Goal: Communication & Community: Answer question/provide support

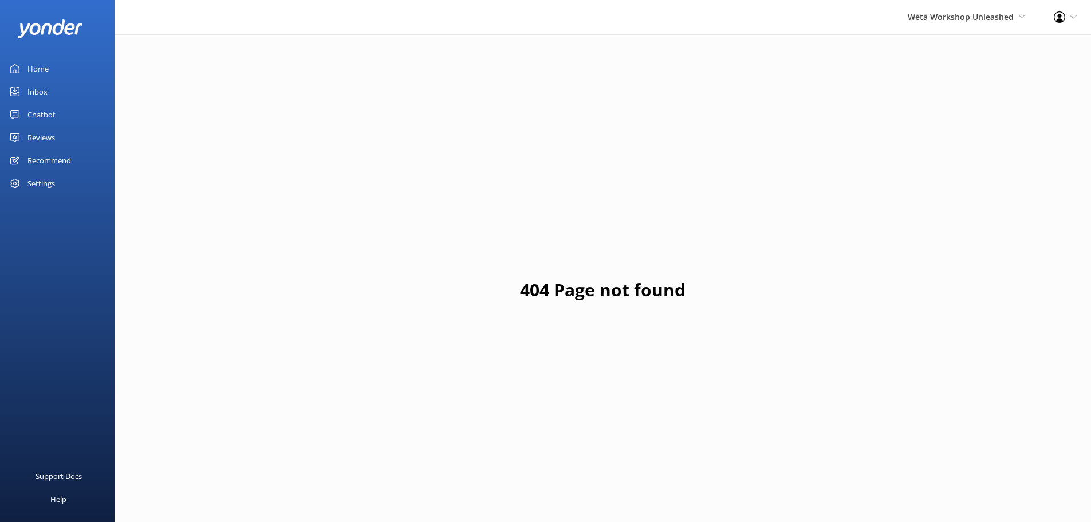
click at [48, 138] on div "Reviews" at bounding box center [40, 137] width 27 height 23
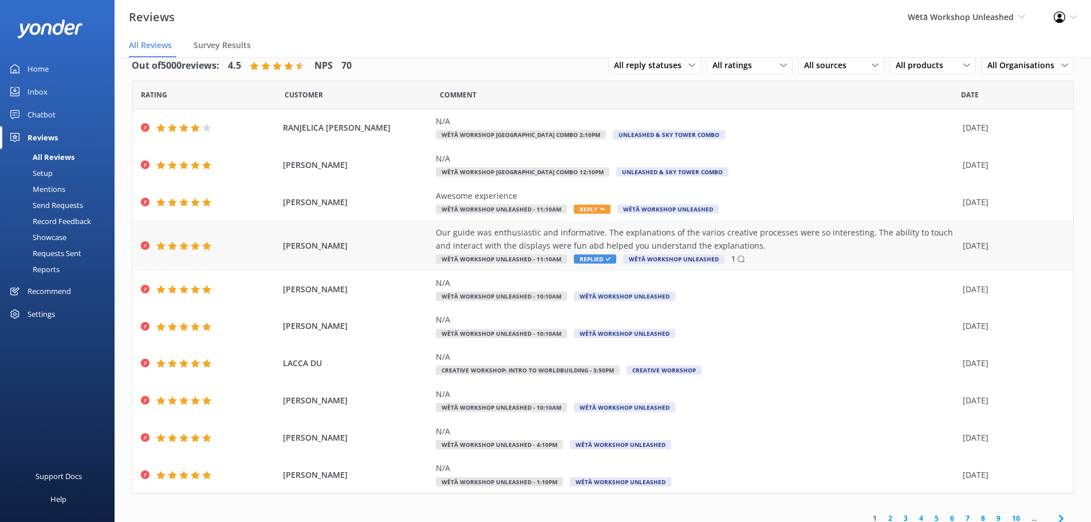
scroll to position [27, 0]
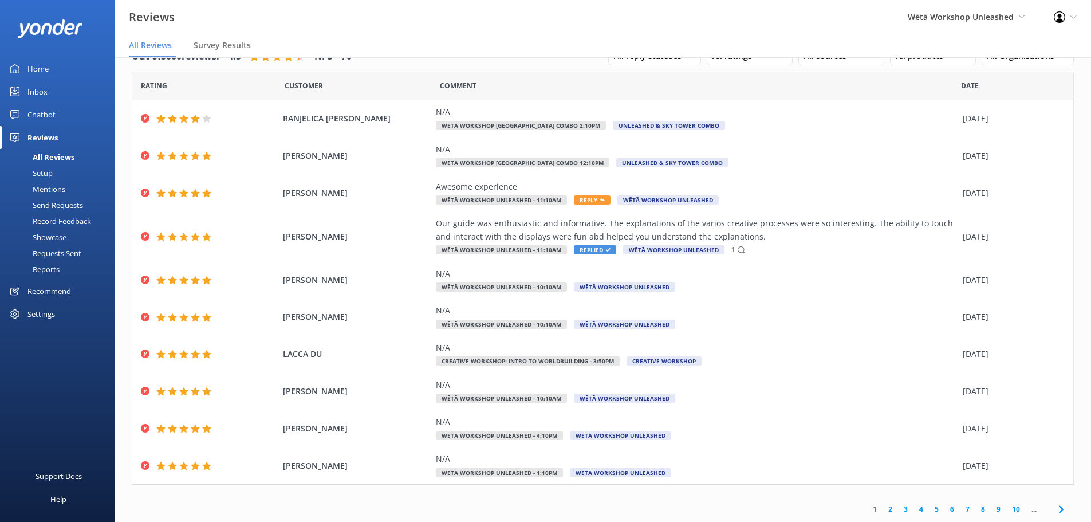
click at [968, 6] on div "Wētā Workshop Unleashed Wētā Workshop Unleashed Wētā Workshop" at bounding box center [966, 17] width 146 height 34
click at [958, 72] on link "Wētā Workshop" at bounding box center [983, 76] width 115 height 27
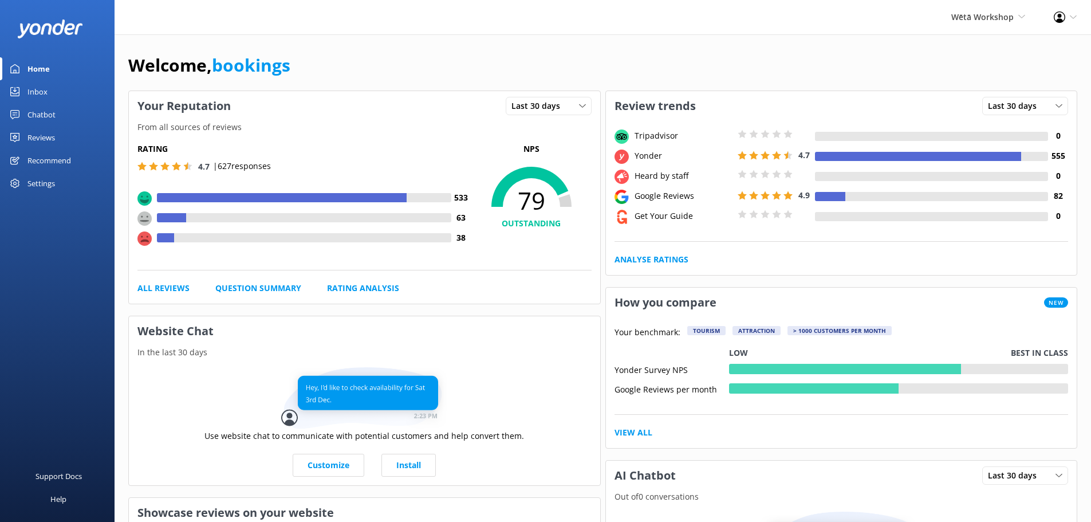
click at [56, 134] on link "Reviews" at bounding box center [57, 137] width 115 height 23
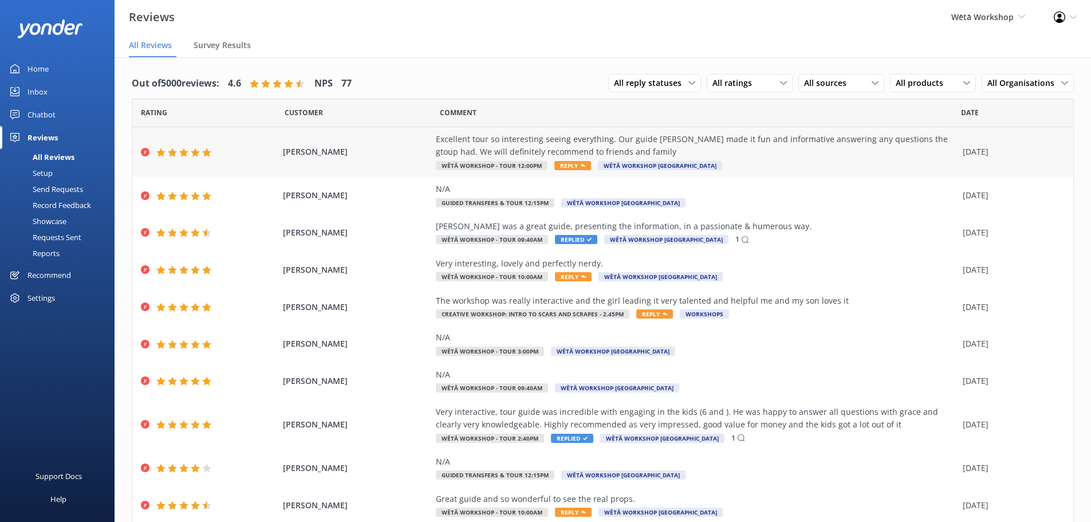
click at [696, 137] on div "Excellent tour so interesting seeing everything. Our guide [PERSON_NAME] made i…" at bounding box center [696, 146] width 521 height 26
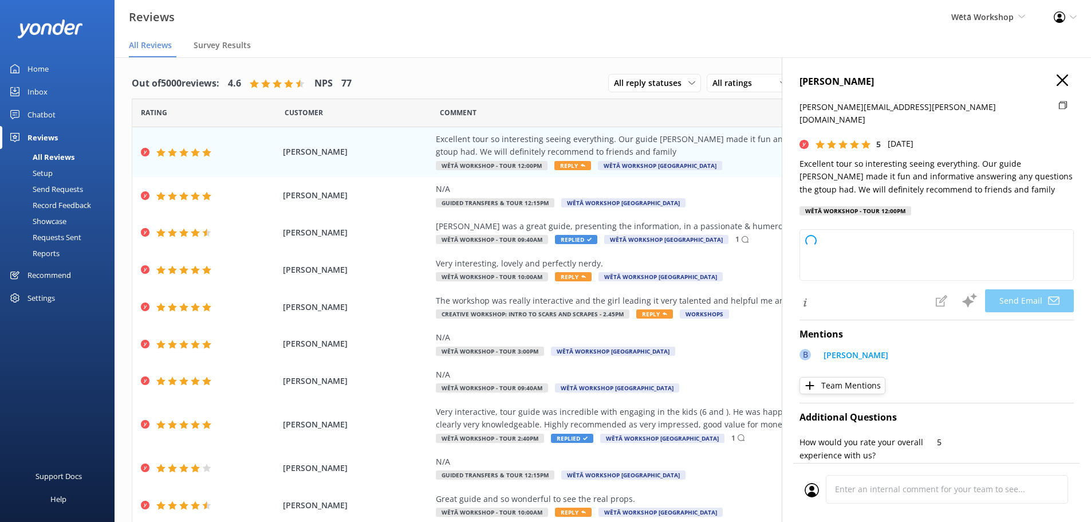
type textarea "Kia ora [PERSON_NAME], Thank you so much for your wonderful feedback! We're del…"
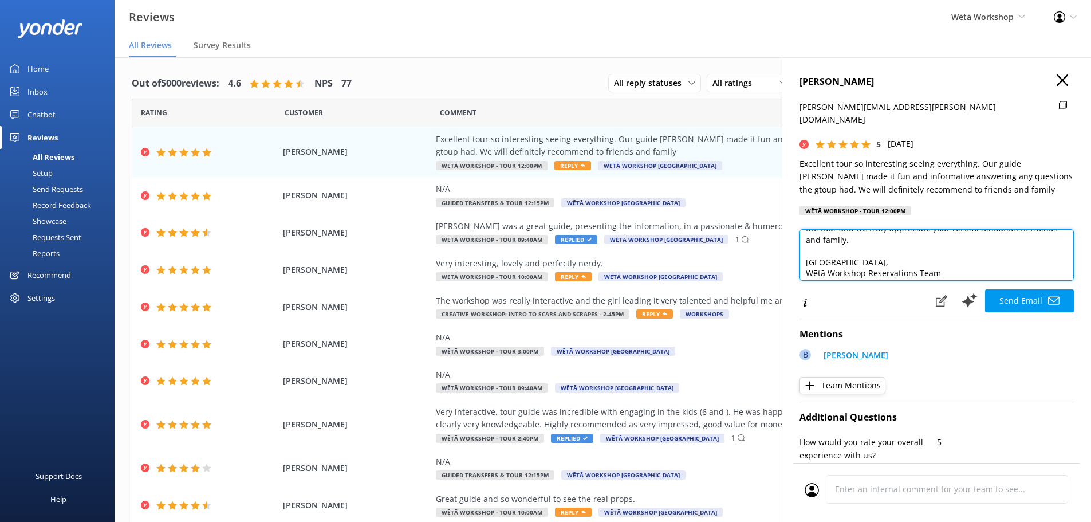
scroll to position [73, 0]
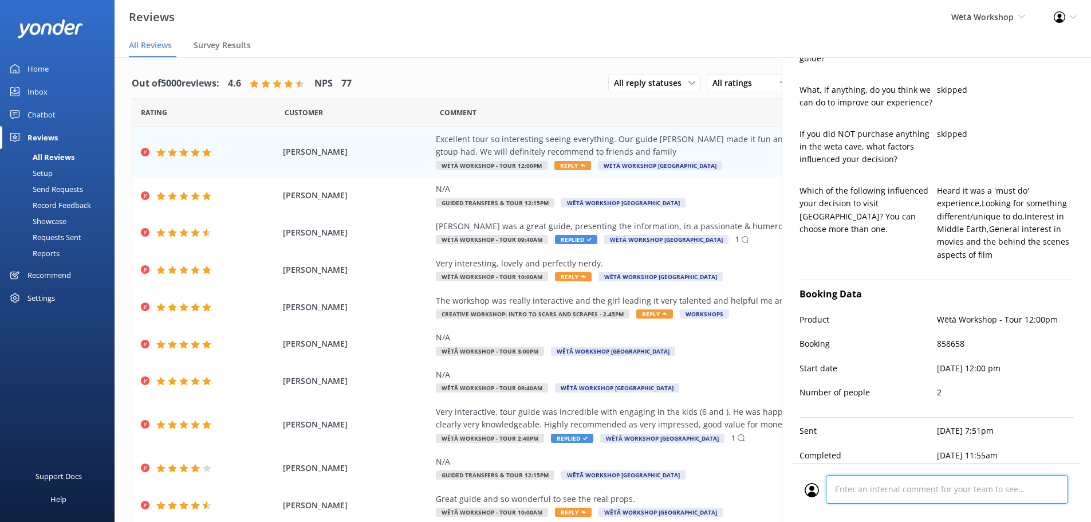
click at [905, 487] on div "Cancel Comment" at bounding box center [936, 492] width 286 height 59
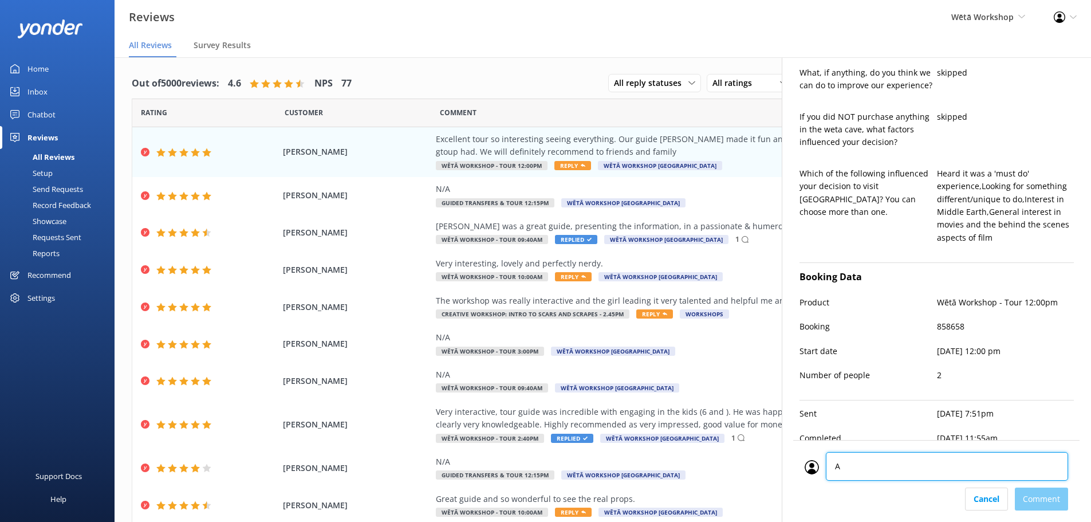
type textarea "AT"
click at [1026, 498] on div "Cancel Comment" at bounding box center [936, 498] width 263 height 23
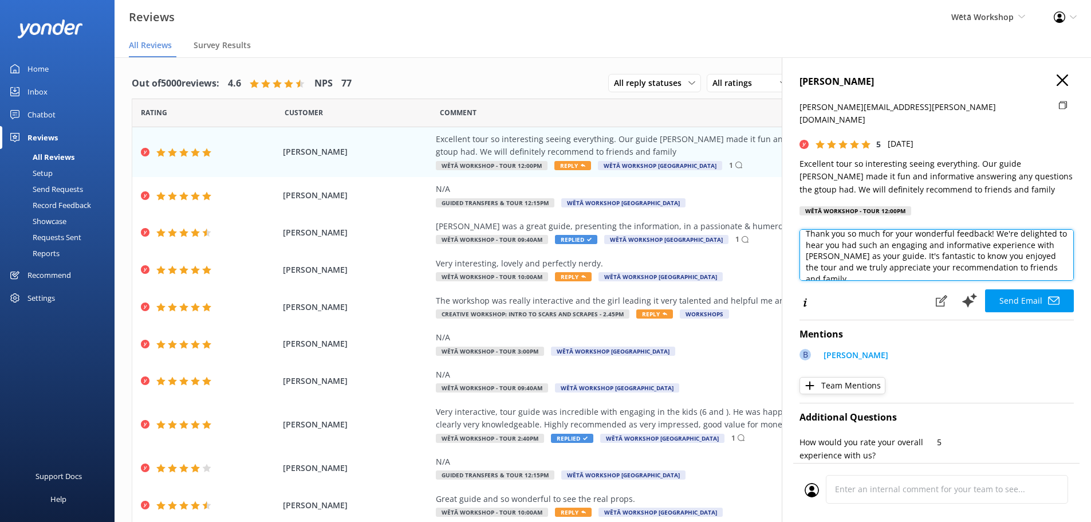
scroll to position [23, 0]
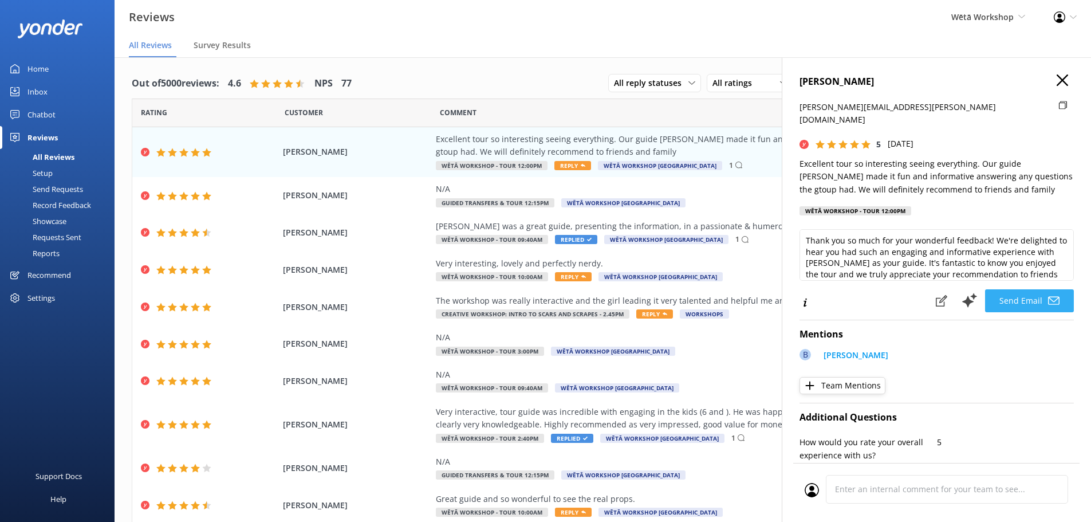
click at [1049, 295] on icon at bounding box center [1053, 300] width 11 height 11
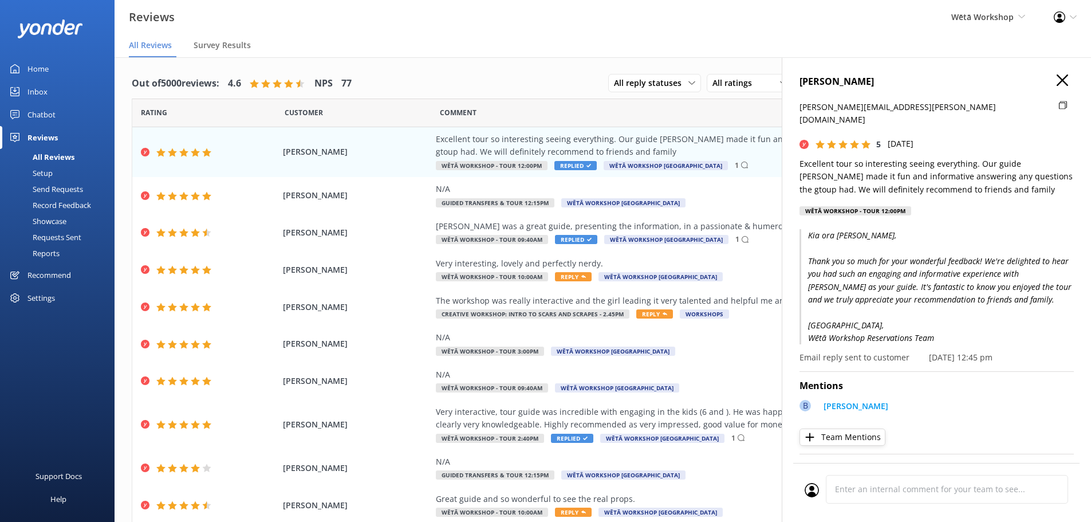
click at [1044, 74] on div "[PERSON_NAME] [PERSON_NAME][EMAIL_ADDRESS][PERSON_NAME][DOMAIN_NAME] 5 [DATE] E…" at bounding box center [936, 318] width 309 height 522
click at [1047, 77] on h4 "[PERSON_NAME]" at bounding box center [937, 81] width 274 height 15
click at [1057, 85] on icon "button" at bounding box center [1062, 79] width 11 height 11
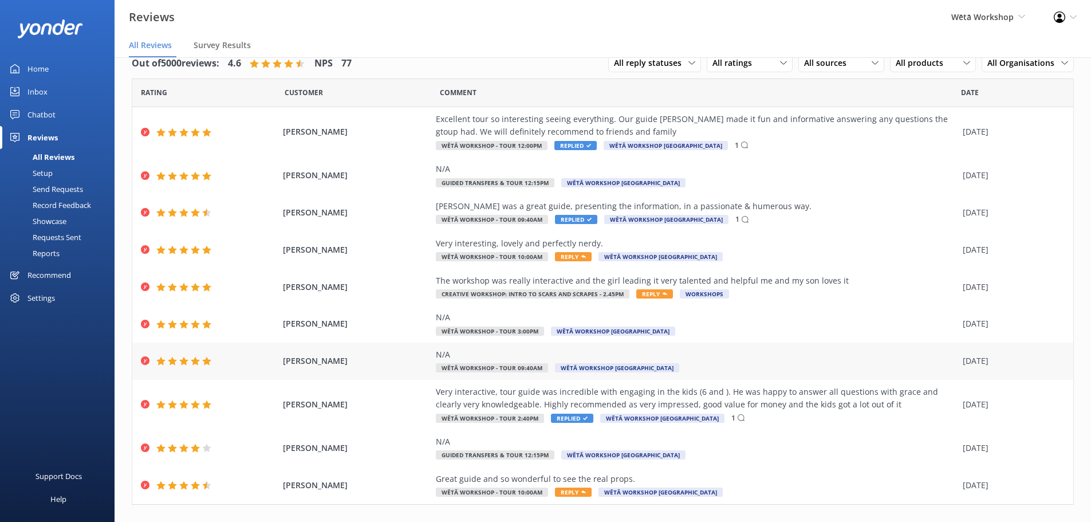
scroll to position [40, 0]
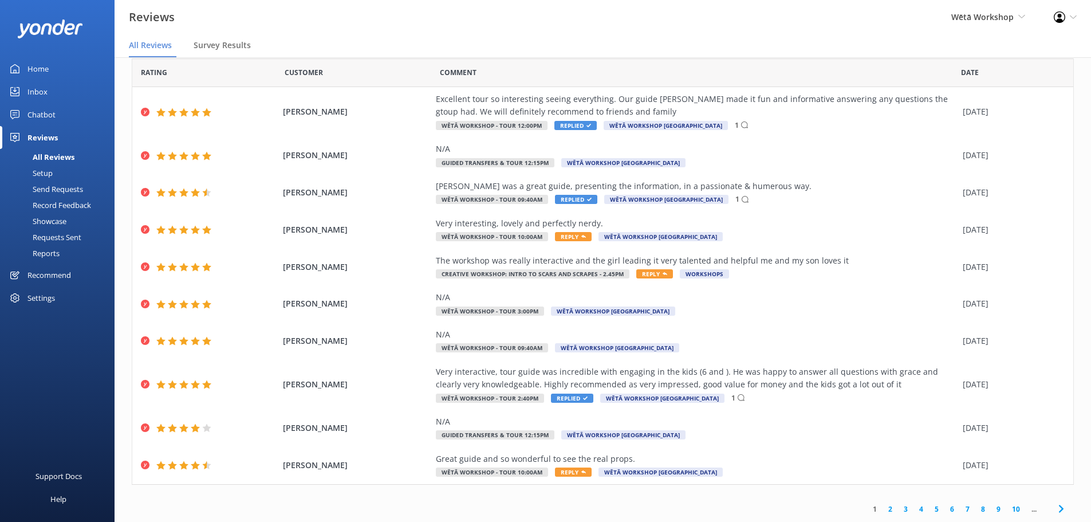
click at [911, 514] on div "1 2 3 4 5 6 7 8 9 10 ..." at bounding box center [967, 509] width 212 height 26
click at [914, 513] on link "4" at bounding box center [921, 508] width 15 height 11
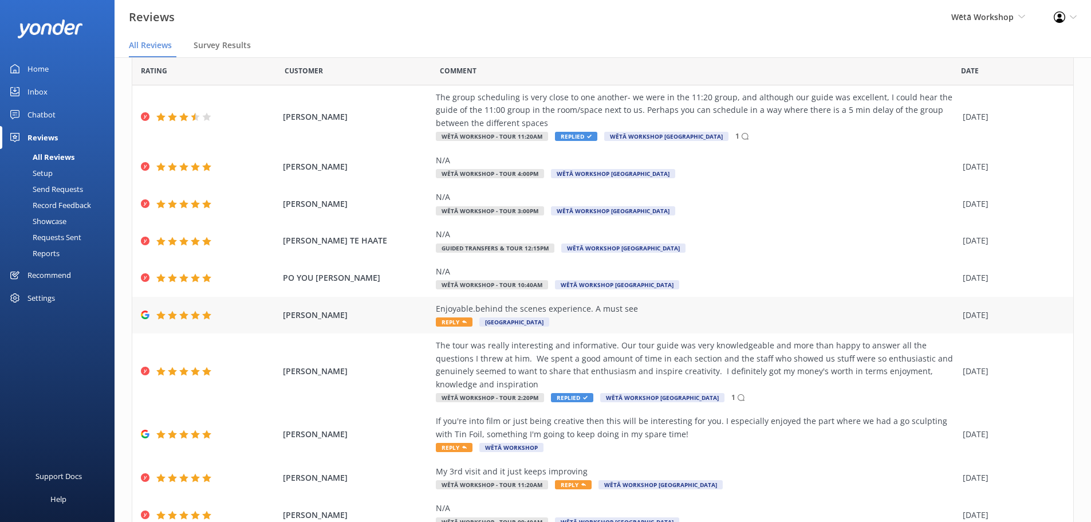
scroll to position [91, 0]
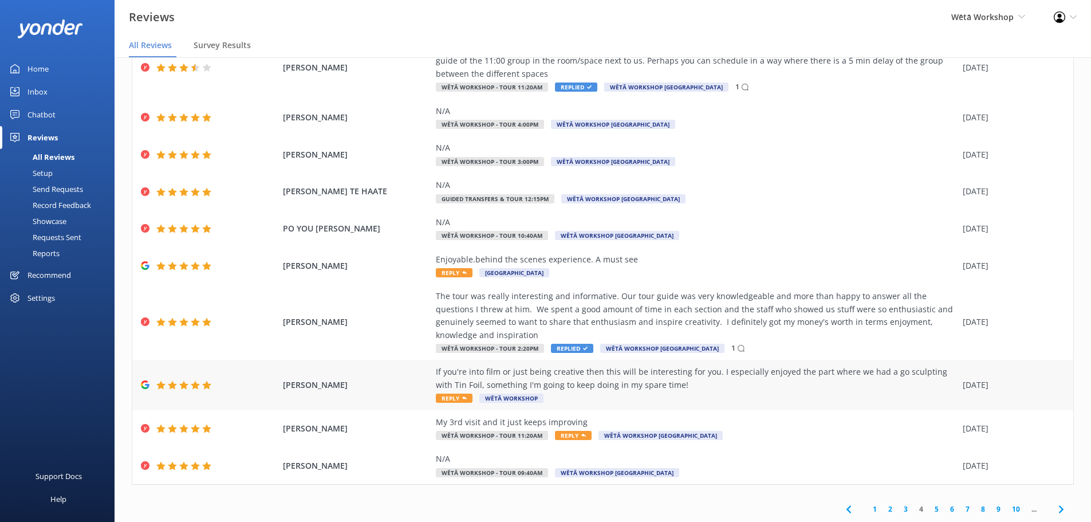
click at [677, 383] on div "If you're into film or just being creative then this will be interesting for yo…" at bounding box center [696, 378] width 521 height 26
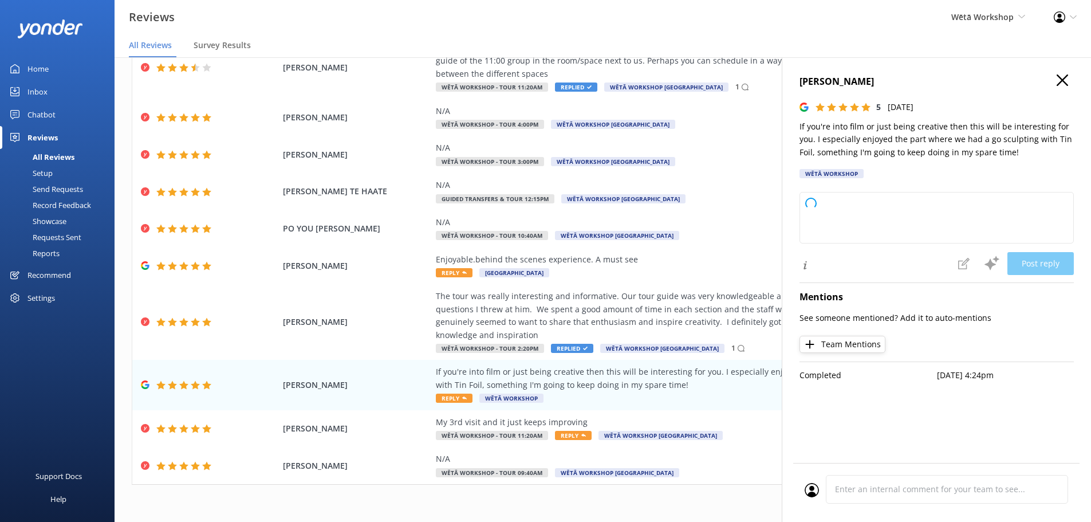
type textarea "[PERSON_NAME] ora and thank you so much for your wonderful feedback! We're deli…"
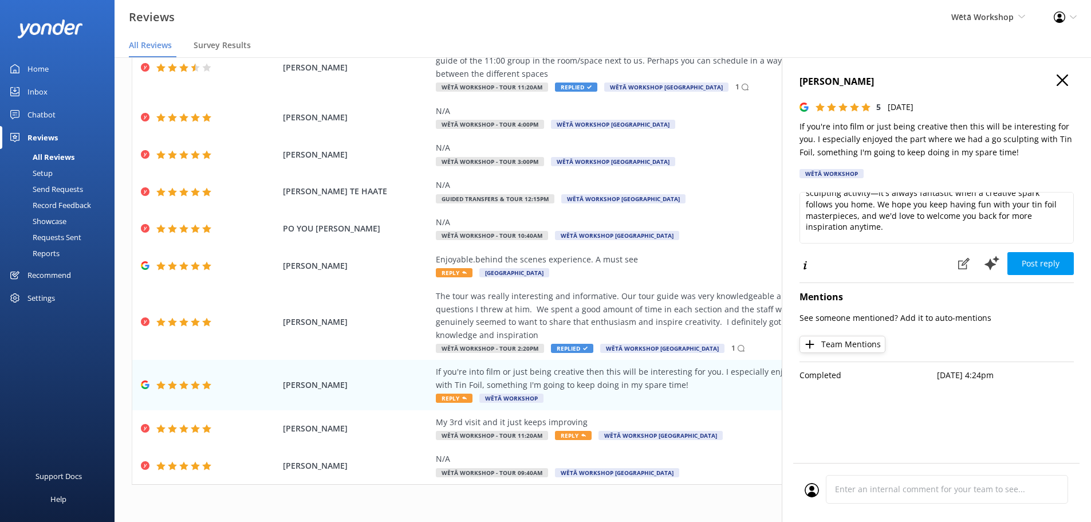
scroll to position [51, 0]
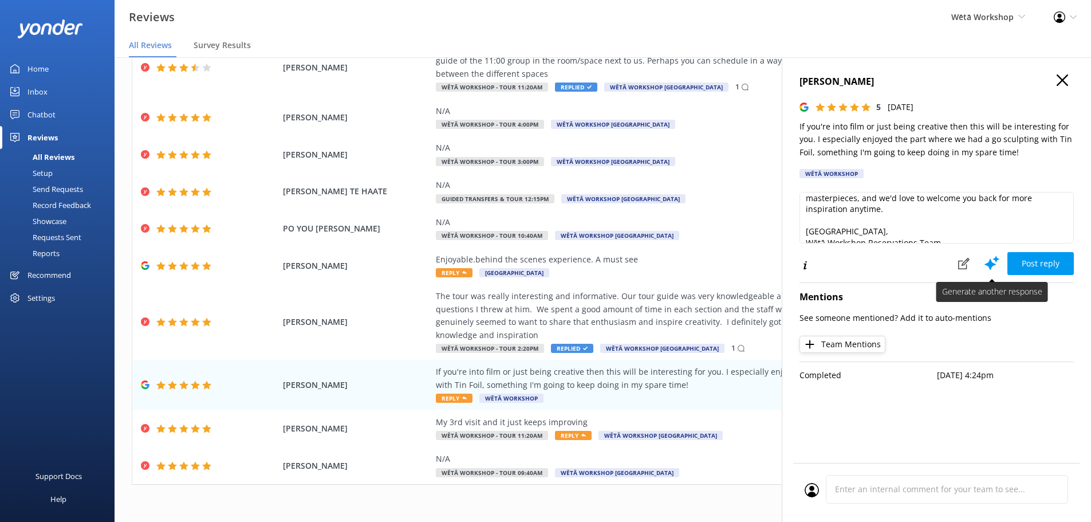
click at [992, 269] on icon at bounding box center [991, 262] width 17 height 17
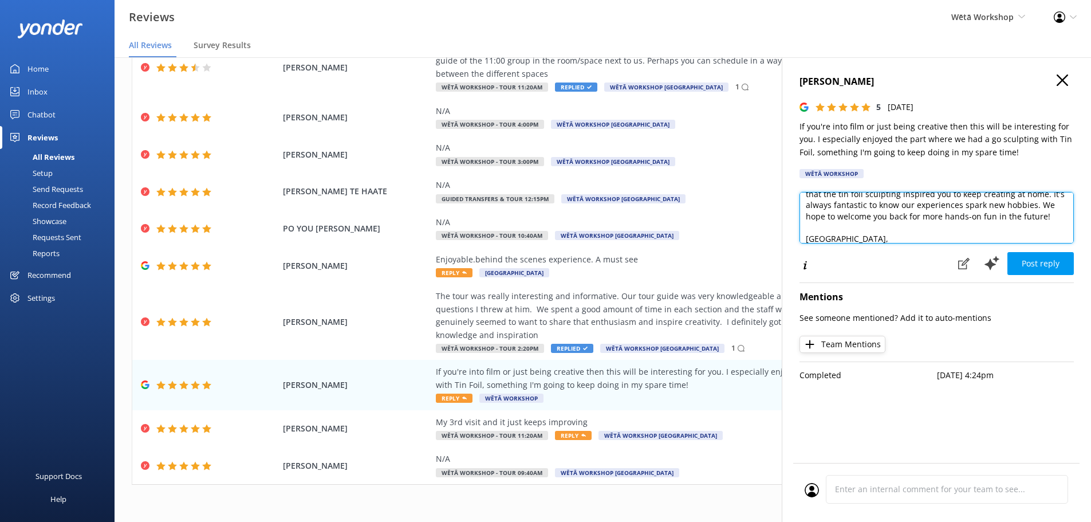
scroll to position [73, 0]
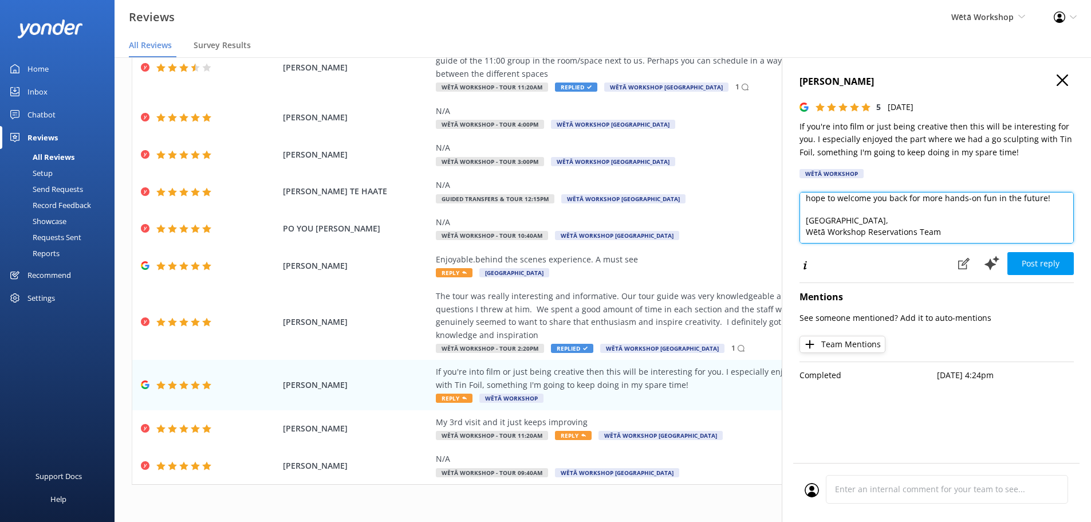
drag, startPoint x: 904, startPoint y: 199, endPoint x: 993, endPoint y: 203, distance: 88.9
click at [993, 203] on textarea "Kia ora, Thank you so much for your wonderful feedback! We're delighted to hear…" at bounding box center [937, 218] width 274 height 52
type textarea "Kia ora, Thank you so much for your wonderful feedback! We're delighted to hear…"
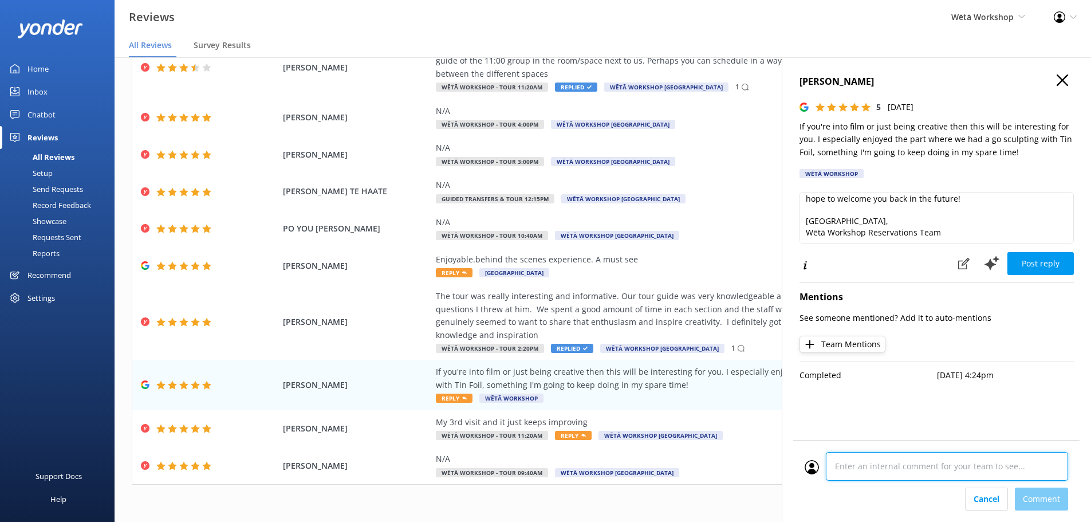
click at [914, 495] on div "Cancel Comment" at bounding box center [936, 481] width 286 height 82
type textarea "AT"
click at [1040, 504] on div "Cancel Comment" at bounding box center [936, 498] width 263 height 23
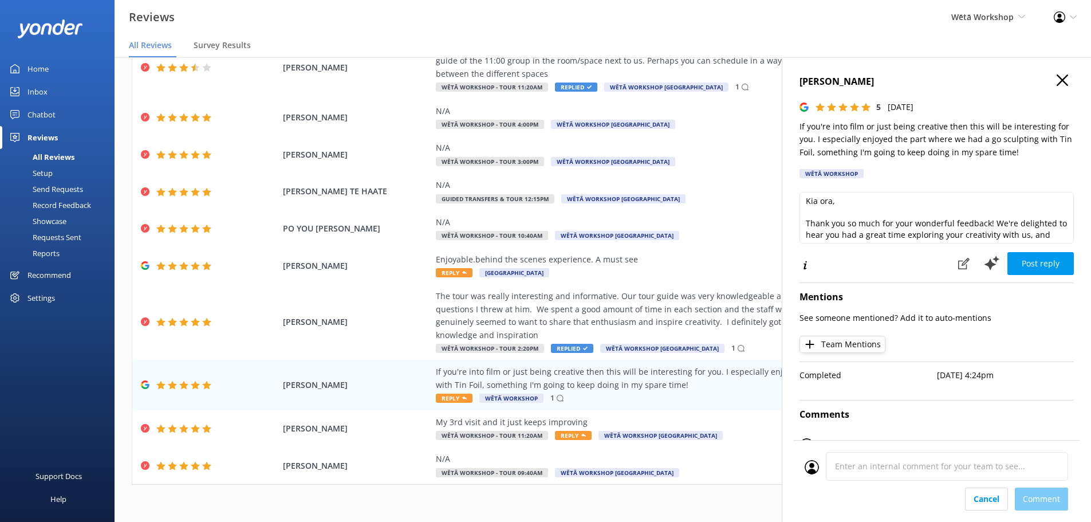
scroll to position [0, 0]
click at [1060, 244] on div "Kia ora, Thank you so much for your wonderful feedback! We're delighted to hear…" at bounding box center [937, 220] width 274 height 56
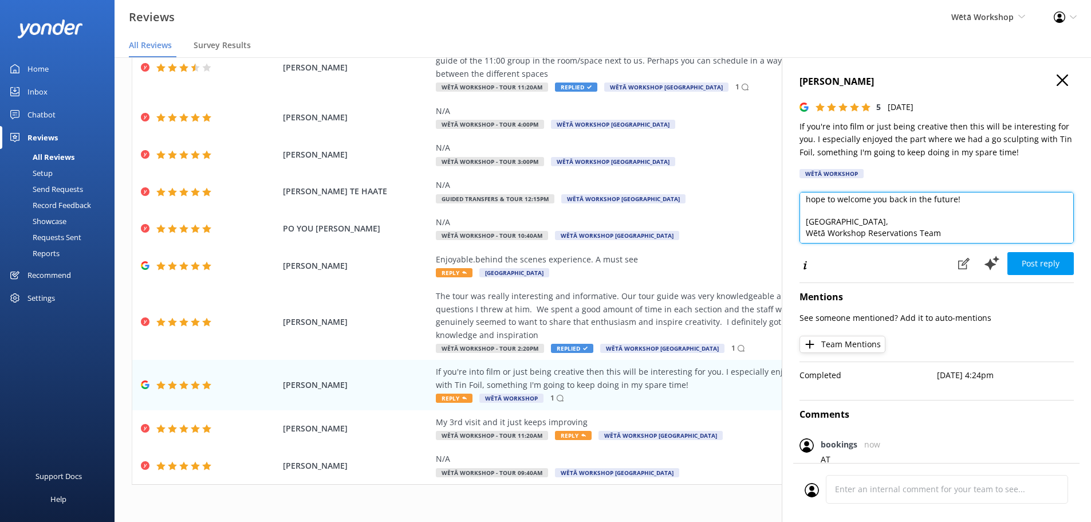
scroll to position [73, 0]
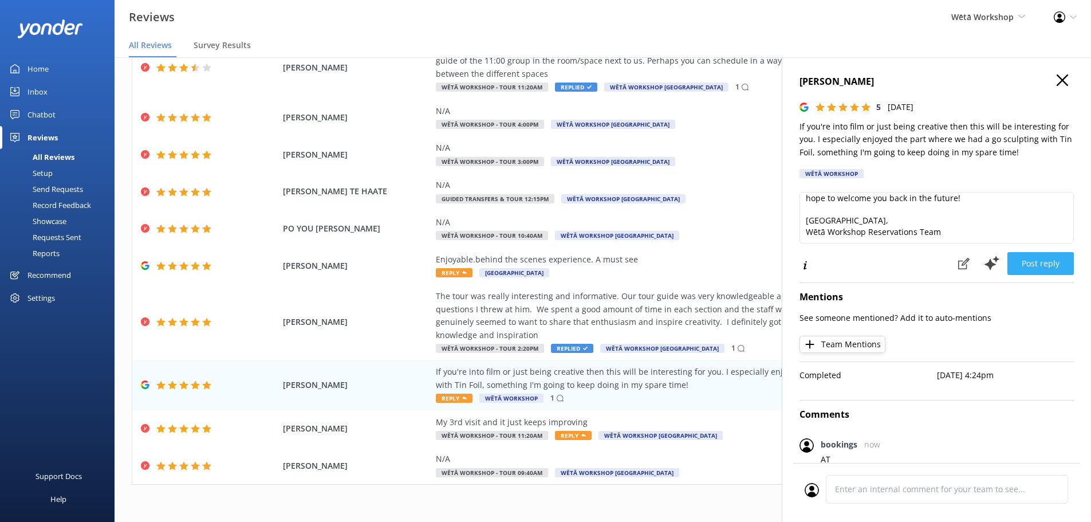
click at [1046, 260] on button "Post reply" at bounding box center [1040, 263] width 66 height 23
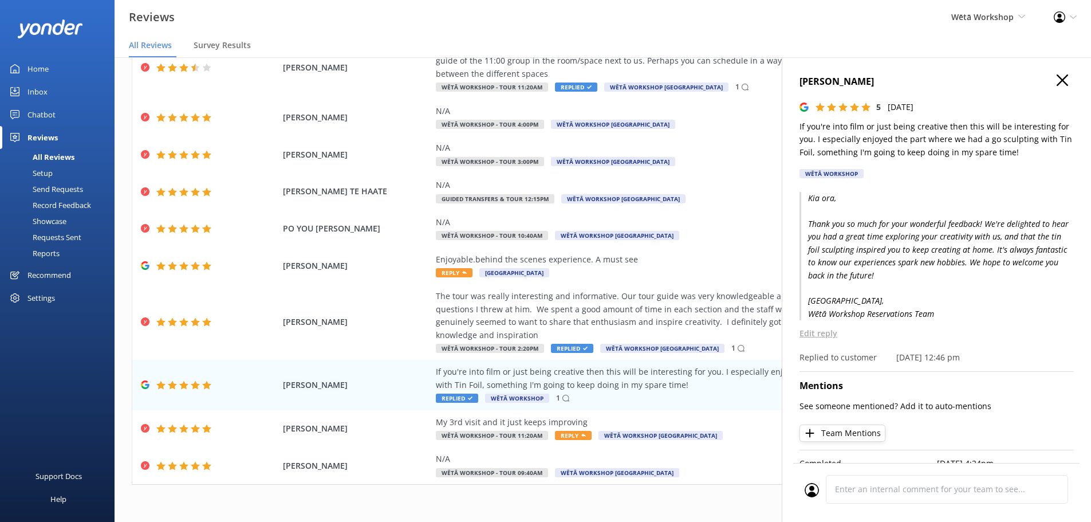
click at [1057, 85] on icon "button" at bounding box center [1062, 79] width 11 height 11
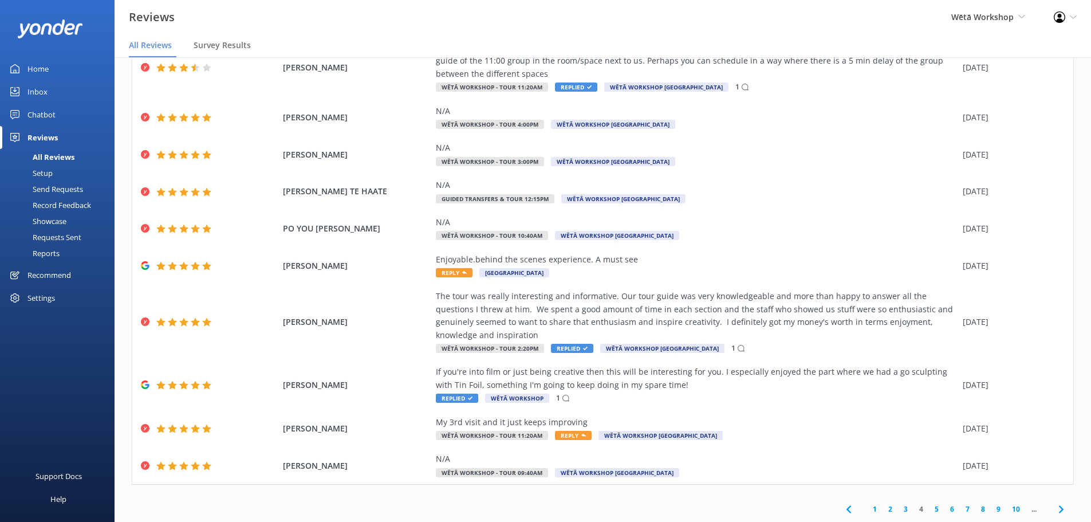
click at [930, 505] on link "5" at bounding box center [936, 508] width 15 height 11
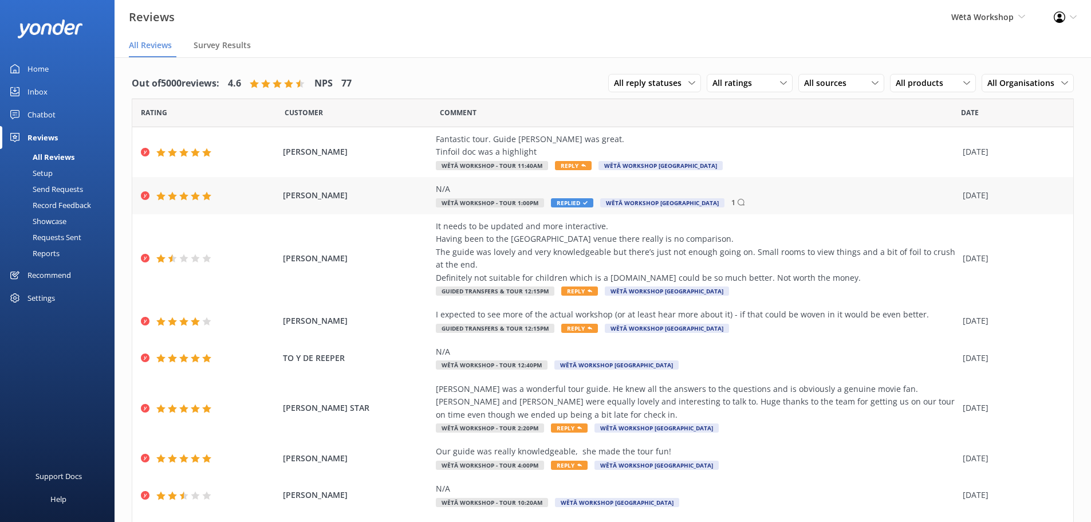
click at [507, 187] on div "N/A" at bounding box center [696, 189] width 521 height 13
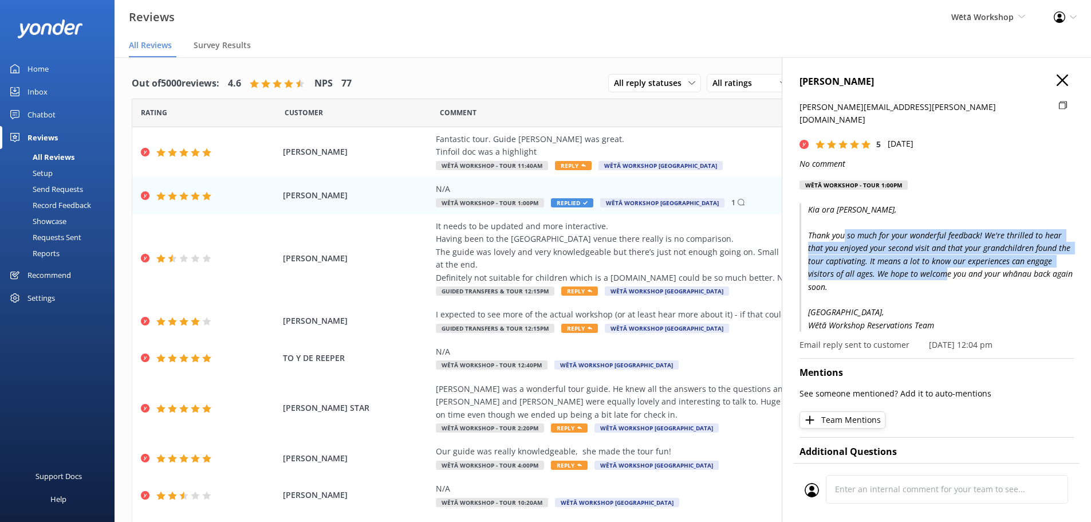
drag, startPoint x: 871, startPoint y: 226, endPoint x: 971, endPoint y: 257, distance: 104.3
click at [971, 257] on p "Kia ora [PERSON_NAME], Thank you so much for your wonderful feedback! We're thr…" at bounding box center [937, 267] width 274 height 128
drag, startPoint x: 1004, startPoint y: 265, endPoint x: 883, endPoint y: 233, distance: 125.6
click at [883, 233] on p "Kia ora [PERSON_NAME], Thank you so much for your wonderful feedback! We're thr…" at bounding box center [937, 267] width 274 height 128
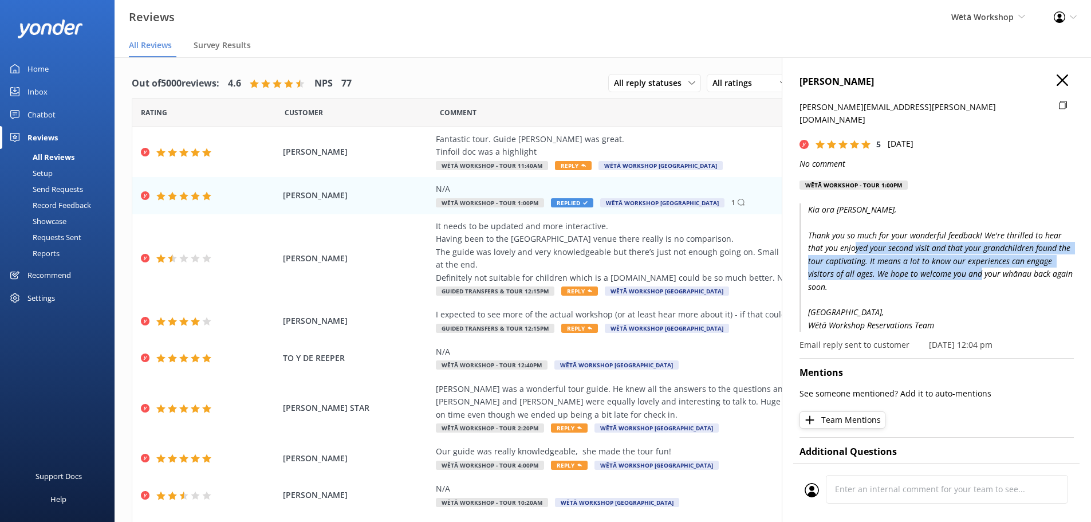
click at [881, 231] on p "Kia ora [PERSON_NAME], Thank you so much for your wonderful feedback! We're thr…" at bounding box center [937, 267] width 274 height 128
drag, startPoint x: 864, startPoint y: 226, endPoint x: 991, endPoint y: 266, distance: 132.9
click at [991, 266] on p "Kia ora [PERSON_NAME], Thank you so much for your wonderful feedback! We're thr…" at bounding box center [937, 267] width 274 height 128
drag, startPoint x: 1030, startPoint y: 265, endPoint x: 906, endPoint y: 235, distance: 127.8
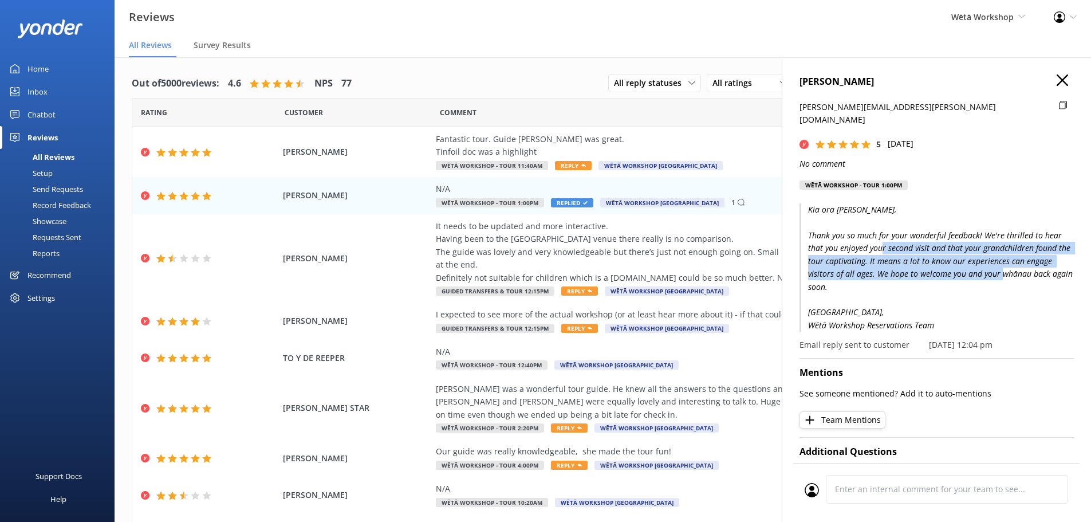
click at [906, 235] on p "Kia ora [PERSON_NAME], Thank you so much for your wonderful feedback! We're thr…" at bounding box center [937, 267] width 274 height 128
drag, startPoint x: 873, startPoint y: 225, endPoint x: 988, endPoint y: 259, distance: 119.8
click at [988, 259] on p "Kia ora [PERSON_NAME], Thank you so much for your wonderful feedback! We're thr…" at bounding box center [937, 267] width 274 height 128
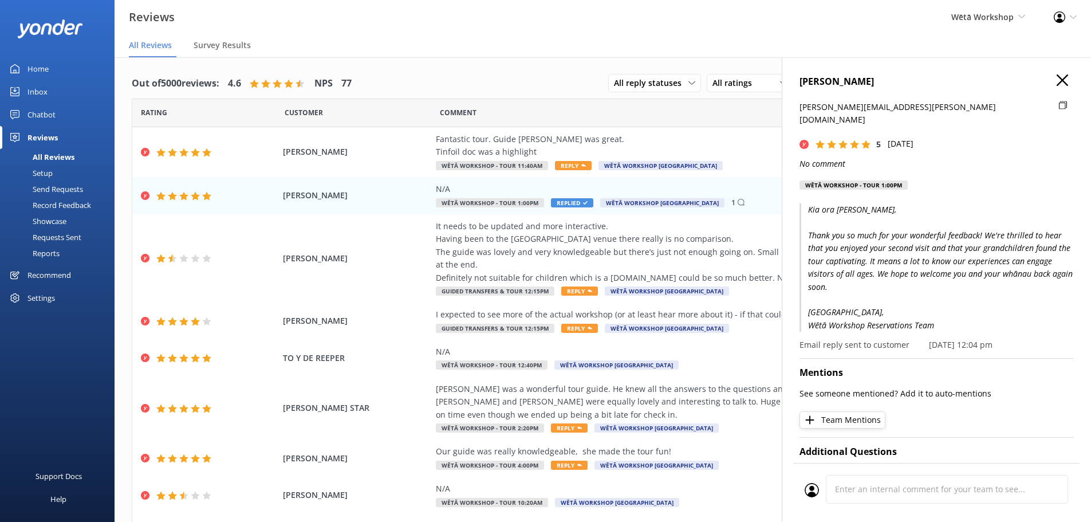
click at [997, 261] on p "Kia ora [PERSON_NAME], Thank you so much for your wonderful feedback! We're thr…" at bounding box center [937, 267] width 274 height 128
drag, startPoint x: 920, startPoint y: 249, endPoint x: 897, endPoint y: 243, distance: 24.3
click at [910, 246] on p "Kia ora [PERSON_NAME], Thank you so much for your wonderful feedback! We're thr…" at bounding box center [937, 267] width 274 height 128
click at [858, 231] on p "Kia ora [PERSON_NAME], Thank you so much for your wonderful feedback! We're thr…" at bounding box center [937, 267] width 274 height 128
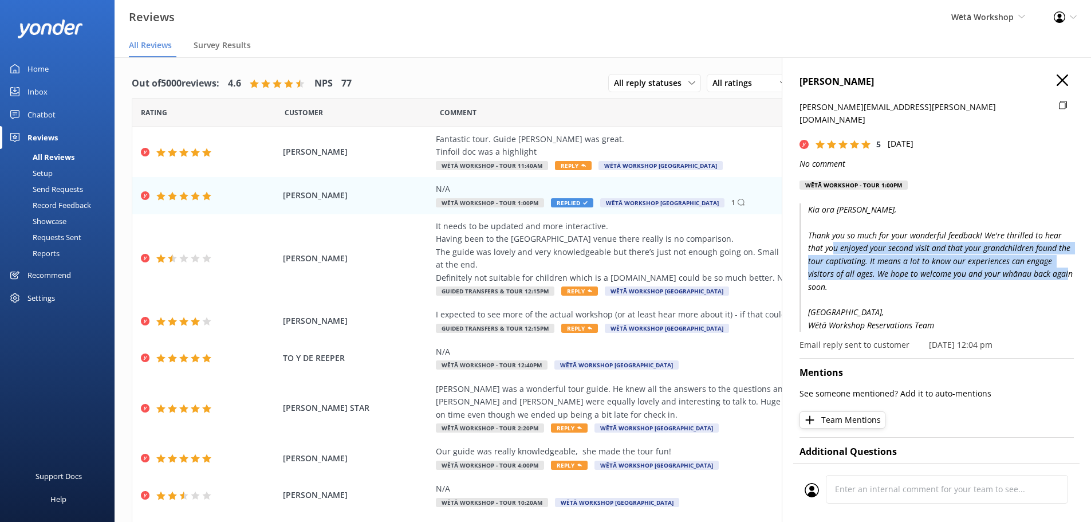
drag, startPoint x: 858, startPoint y: 230, endPoint x: 1056, endPoint y: 277, distance: 203.8
click at [1056, 277] on p "Kia ora [PERSON_NAME], Thank you so much for your wonderful feedback! We're thr…" at bounding box center [937, 267] width 274 height 128
click at [1036, 264] on p "Kia ora [PERSON_NAME], Thank you so much for your wonderful feedback! We're thr…" at bounding box center [937, 267] width 274 height 128
drag, startPoint x: 1036, startPoint y: 264, endPoint x: 887, endPoint y: 230, distance: 153.4
click at [887, 230] on p "Kia ora [PERSON_NAME], Thank you so much for your wonderful feedback! We're thr…" at bounding box center [937, 267] width 274 height 128
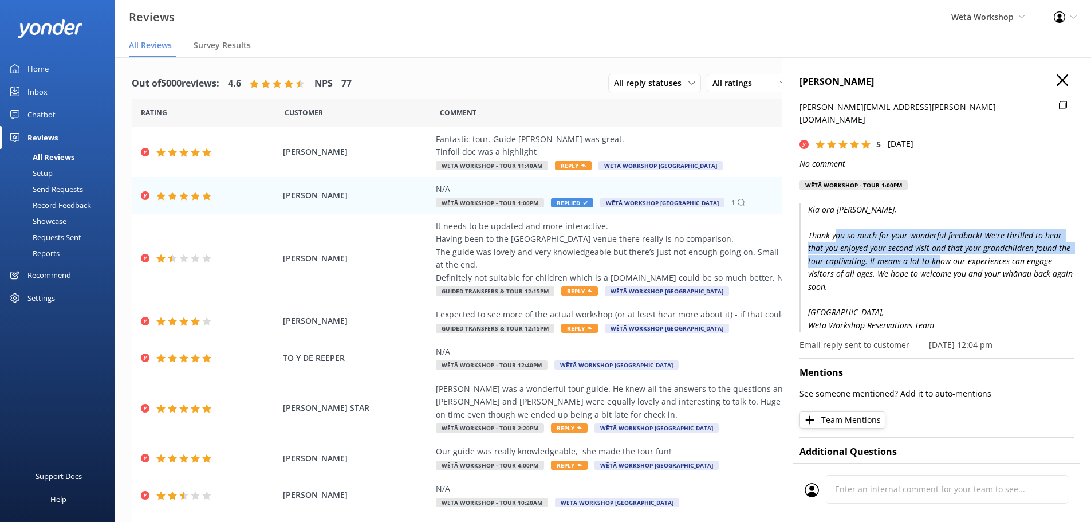
drag, startPoint x: 866, startPoint y: 225, endPoint x: 985, endPoint y: 255, distance: 122.8
click at [982, 254] on p "Kia ora [PERSON_NAME], Thank you so much for your wonderful feedback! We're thr…" at bounding box center [937, 267] width 274 height 128
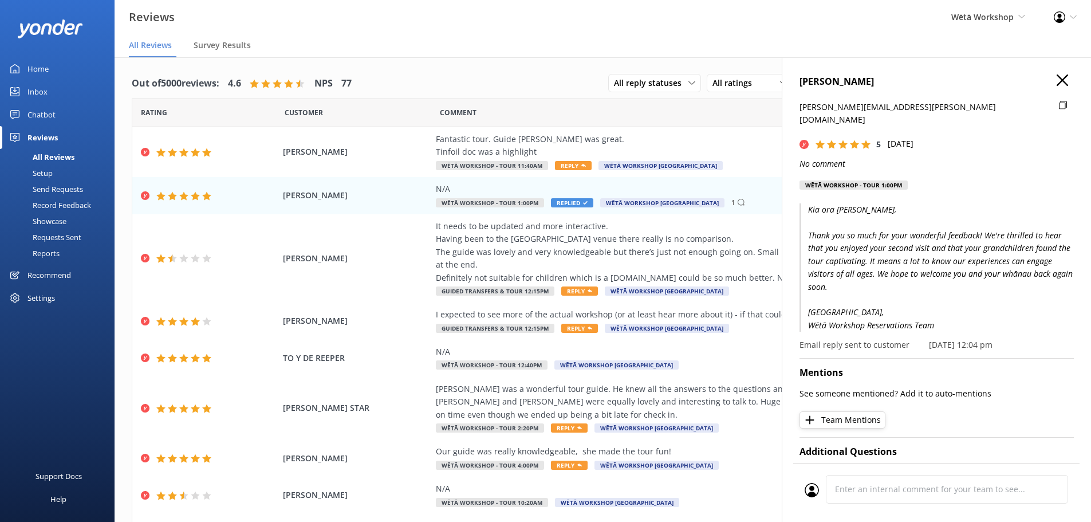
click at [999, 258] on p "Kia ora [PERSON_NAME], Thank you so much for your wonderful feedback! We're thr…" at bounding box center [937, 267] width 274 height 128
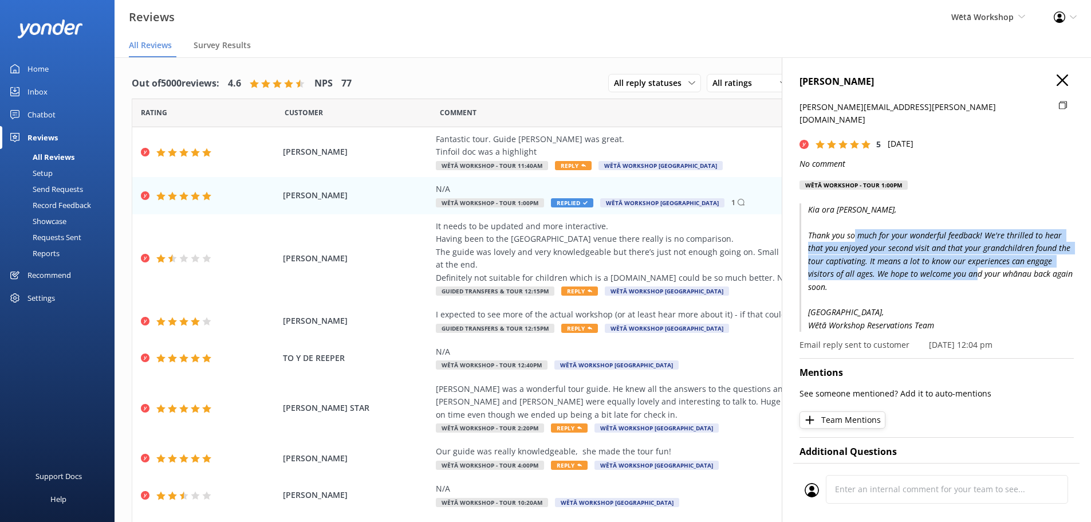
drag, startPoint x: 983, startPoint y: 255, endPoint x: 883, endPoint y: 226, distance: 104.4
click at [883, 226] on p "Kia ora [PERSON_NAME], Thank you so much for your wonderful feedback! We're thr…" at bounding box center [937, 267] width 274 height 128
drag, startPoint x: 875, startPoint y: 226, endPoint x: 998, endPoint y: 270, distance: 130.3
click at [998, 270] on p "Kia ora [PERSON_NAME], Thank you so much for your wonderful feedback! We're thr…" at bounding box center [937, 267] width 274 height 128
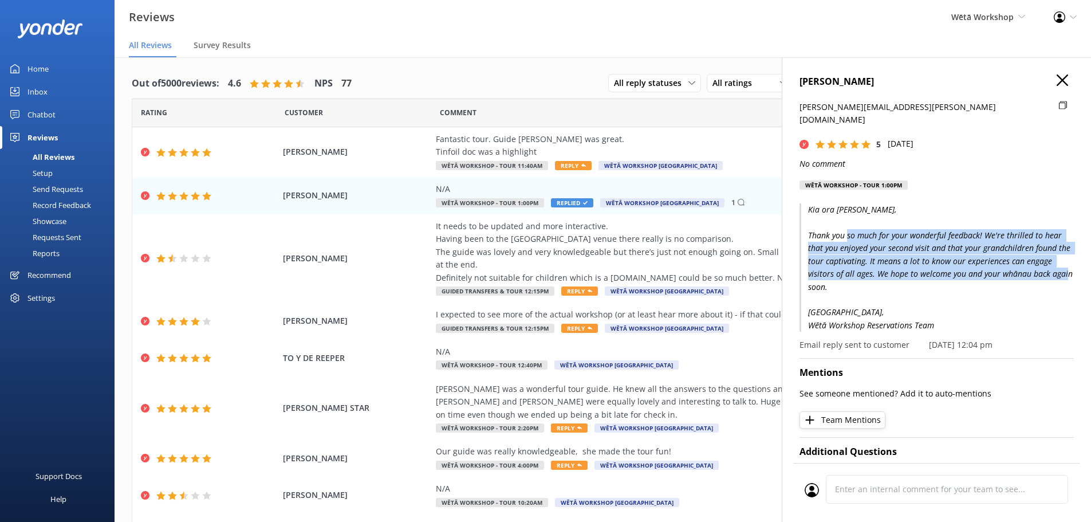
click at [1003, 270] on p "Kia ora [PERSON_NAME], Thank you so much for your wonderful feedback! We're thr…" at bounding box center [937, 267] width 274 height 128
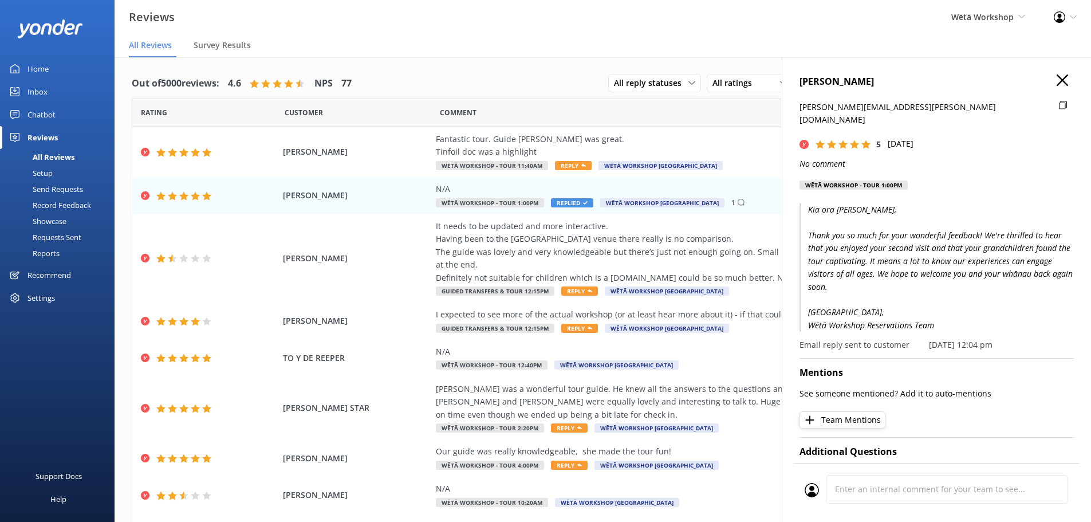
click at [1057, 78] on icon "button" at bounding box center [1062, 79] width 11 height 11
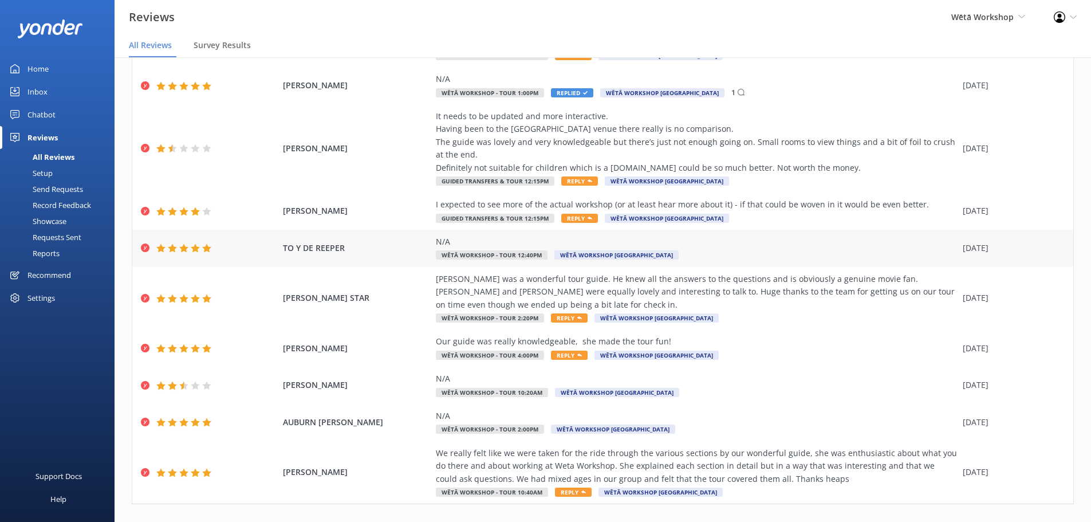
scroll to position [115, 0]
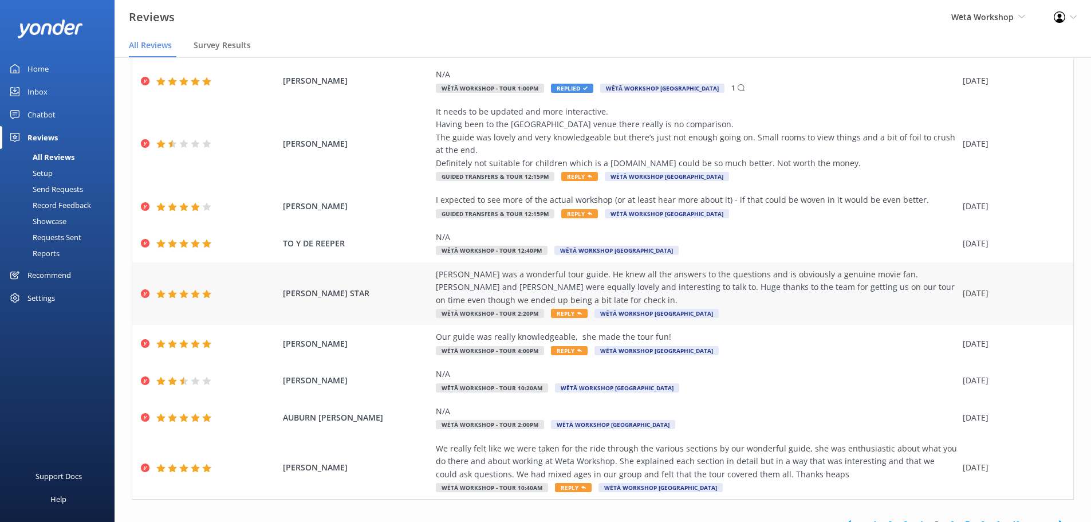
click at [560, 309] on span "Reply" at bounding box center [569, 313] width 37 height 9
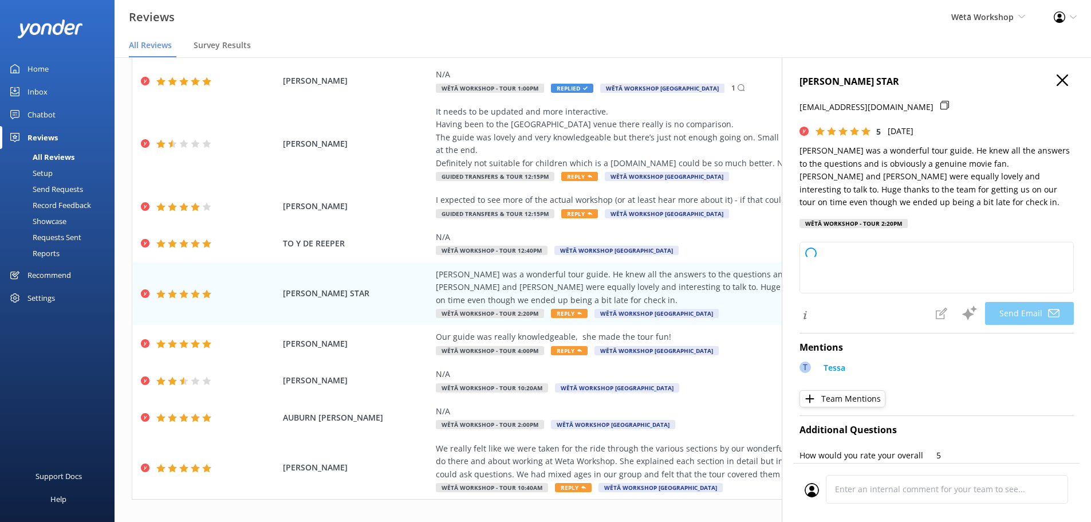
type textarea "Kia [PERSON_NAME], Thank you so much for your glowing feedback! We're delighted…"
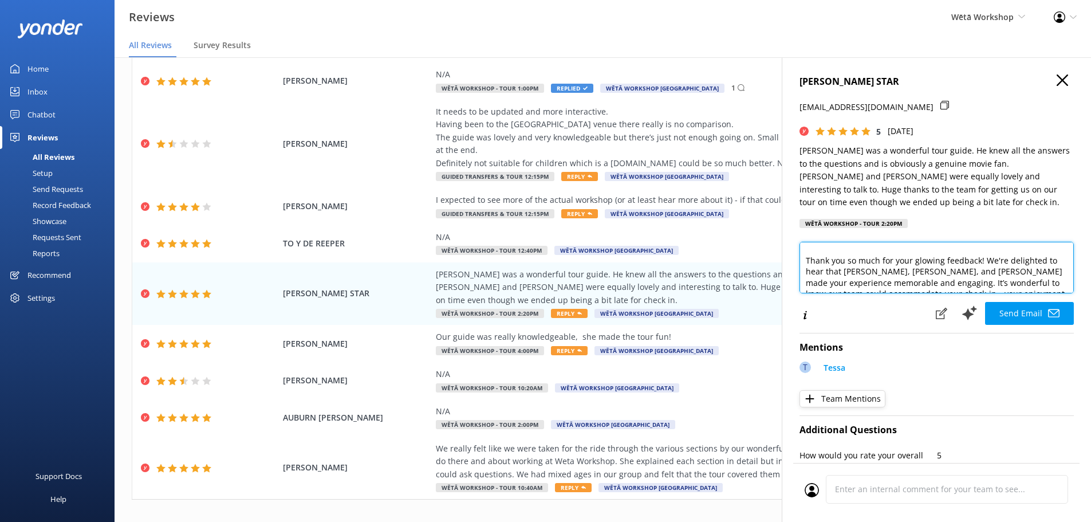
scroll to position [23, 0]
click at [864, 401] on button "Team Mentions" at bounding box center [843, 398] width 86 height 17
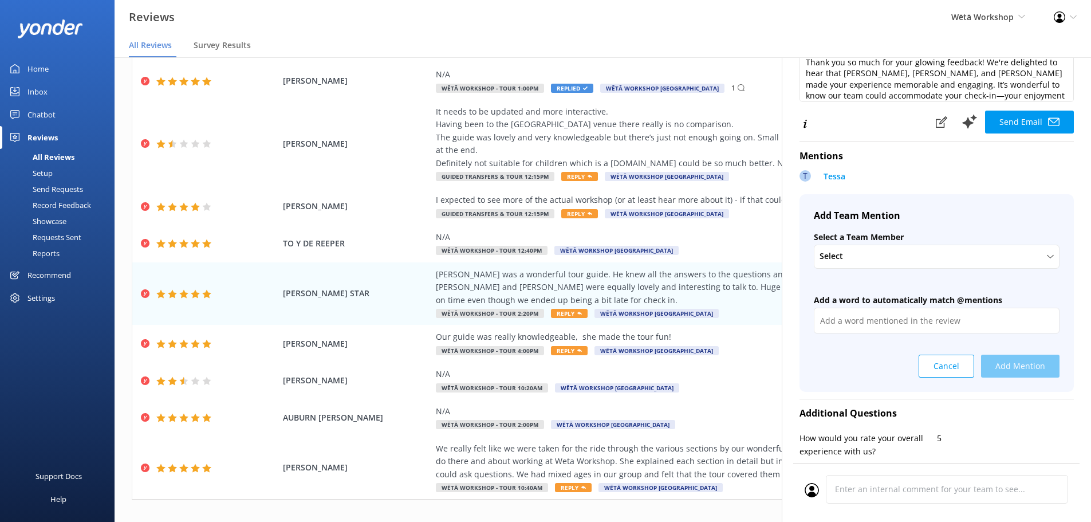
scroll to position [172, 0]
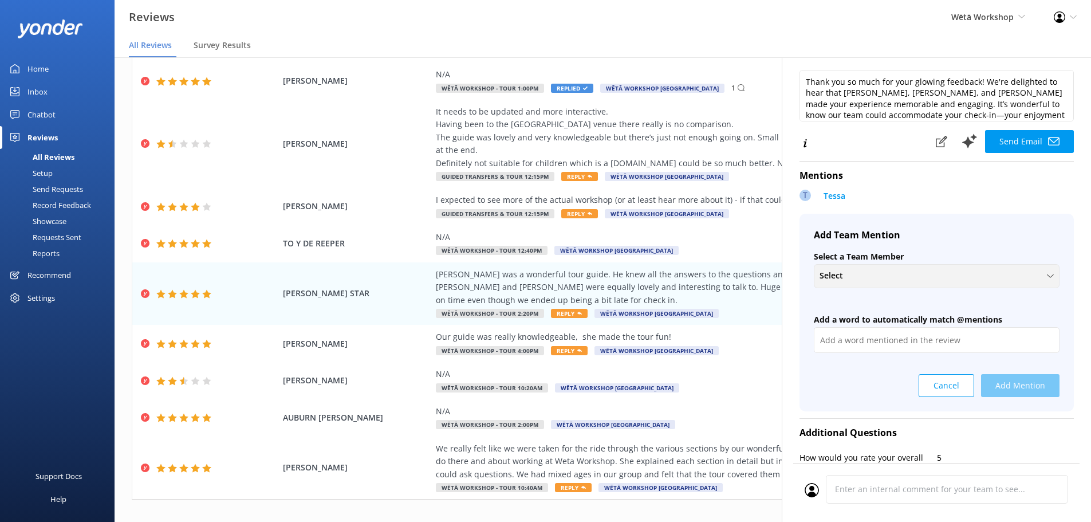
click at [922, 273] on div "Select" at bounding box center [937, 275] width 240 height 13
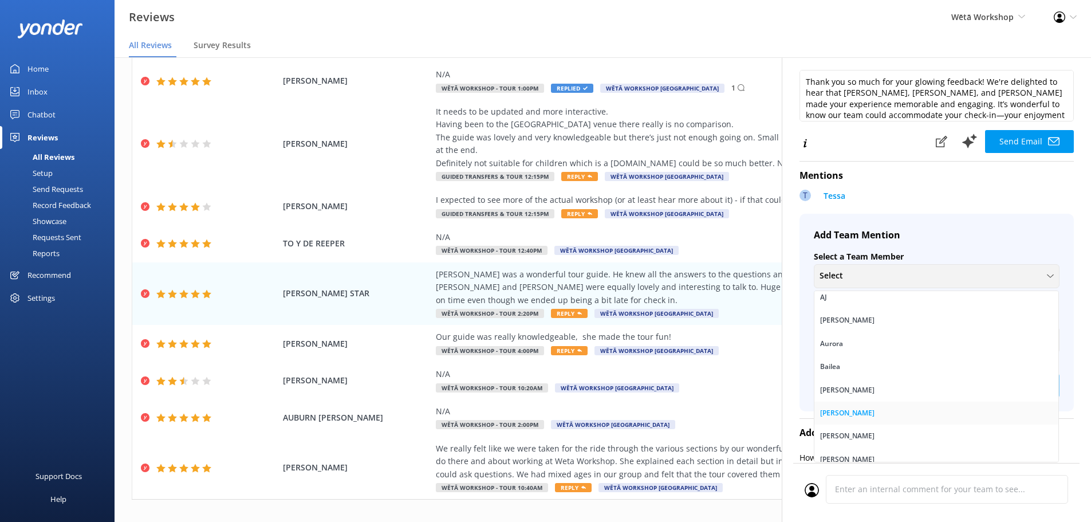
scroll to position [0, 0]
click at [909, 284] on div "Select + Create a new Team Member AJ [PERSON_NAME] [PERSON_NAME] [PERSON_NAME] …" at bounding box center [937, 276] width 246 height 24
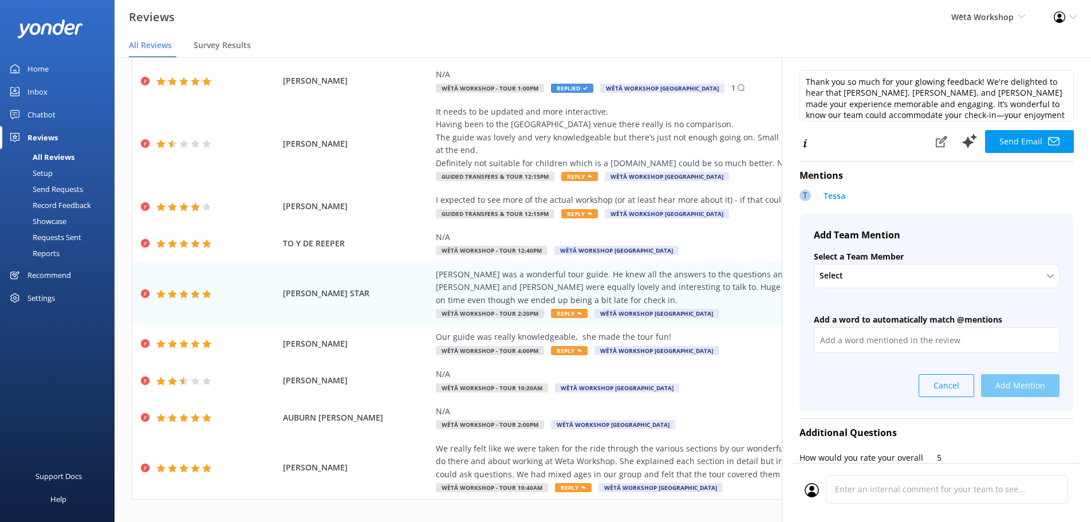
click at [928, 386] on button "Cancel" at bounding box center [947, 385] width 56 height 23
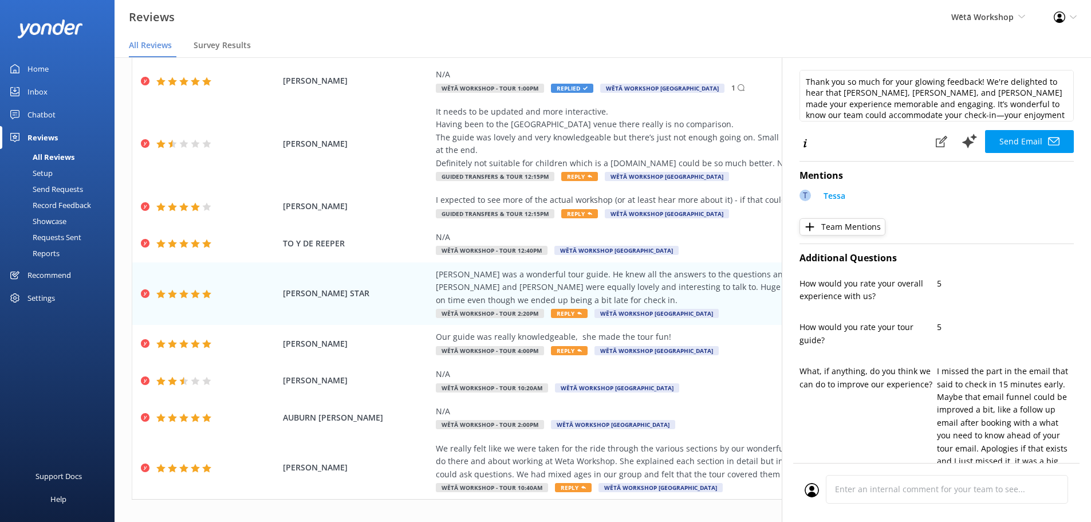
click at [872, 236] on div "Mentions T Tessa Team Mentions" at bounding box center [937, 200] width 274 height 76
click at [872, 232] on button "Team Mentions" at bounding box center [843, 226] width 86 height 17
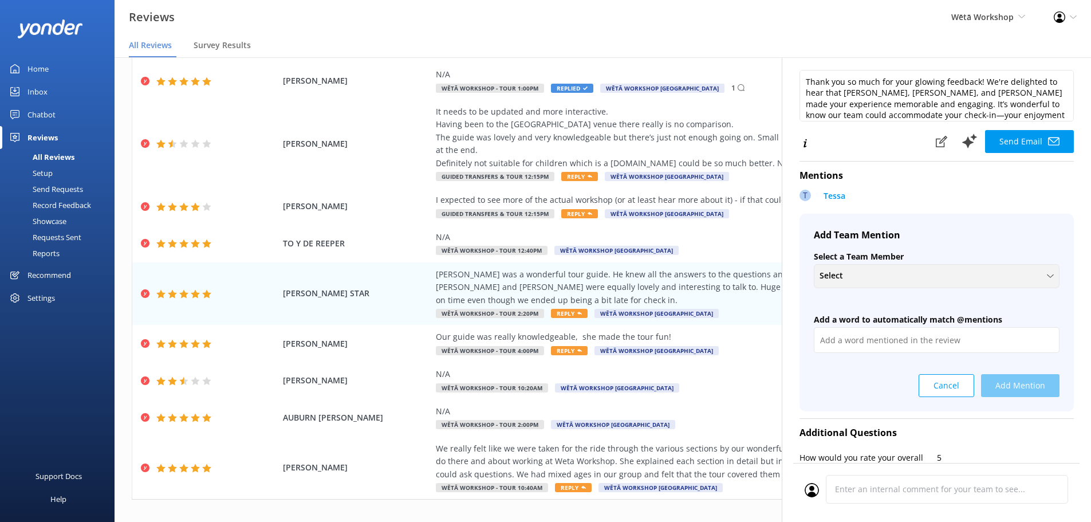
click at [871, 267] on div "Select + Create a new Team Member AJ [PERSON_NAME] [PERSON_NAME] [PERSON_NAME] …" at bounding box center [937, 276] width 246 height 24
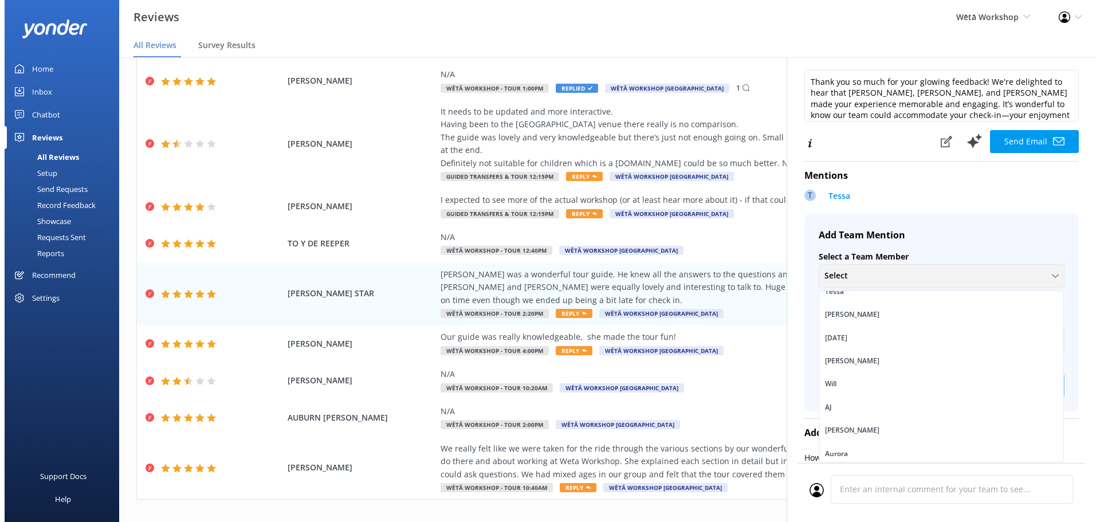
scroll to position [1145, 0]
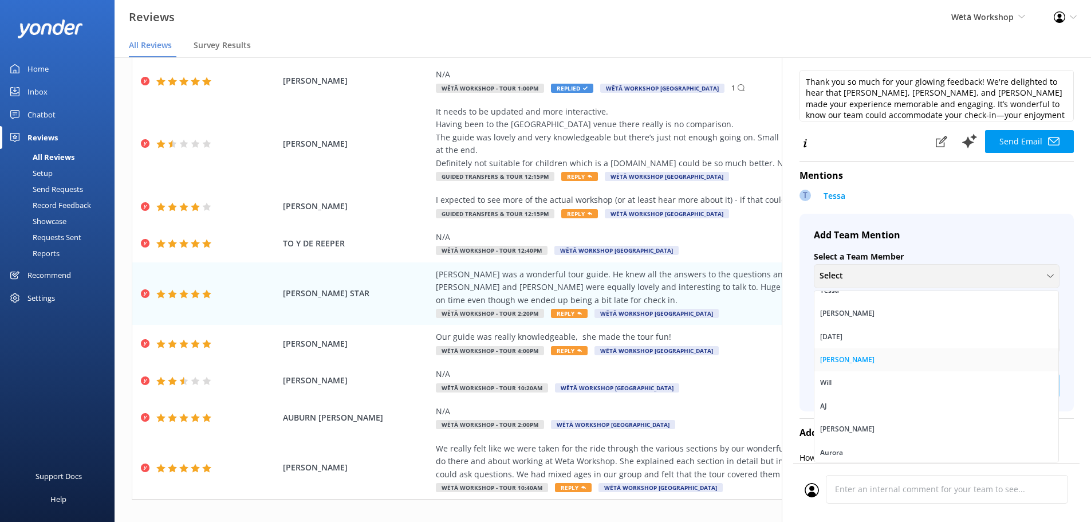
click at [869, 364] on link "[PERSON_NAME]" at bounding box center [936, 359] width 244 height 23
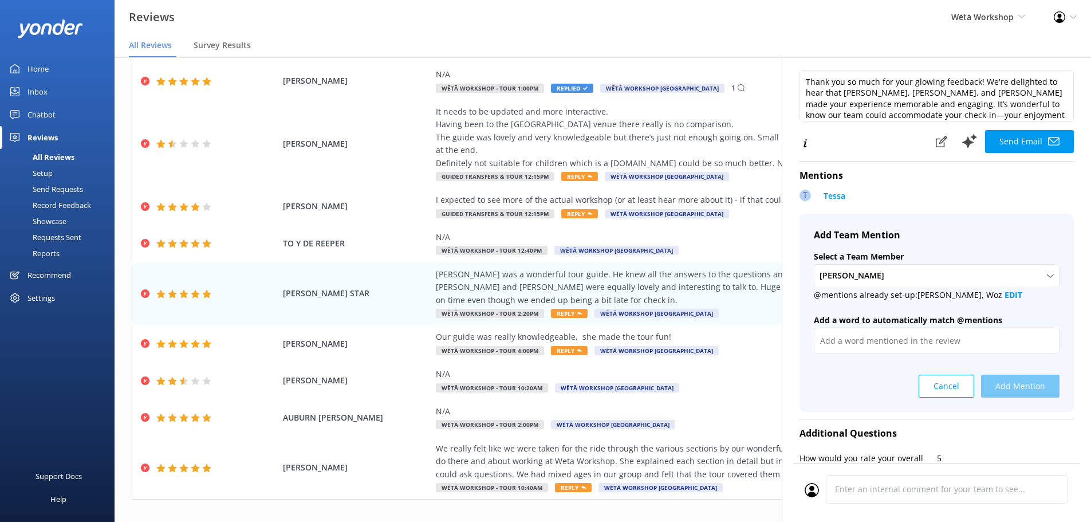
click at [1015, 386] on div "Cancel Add Mention" at bounding box center [937, 382] width 246 height 32
click at [923, 339] on input "text" at bounding box center [937, 341] width 246 height 26
click at [832, 365] on div at bounding box center [937, 347] width 246 height 38
click at [1008, 388] on div "Cancel Add Mention" at bounding box center [937, 382] width 246 height 32
click at [893, 341] on input "text" at bounding box center [937, 341] width 246 height 26
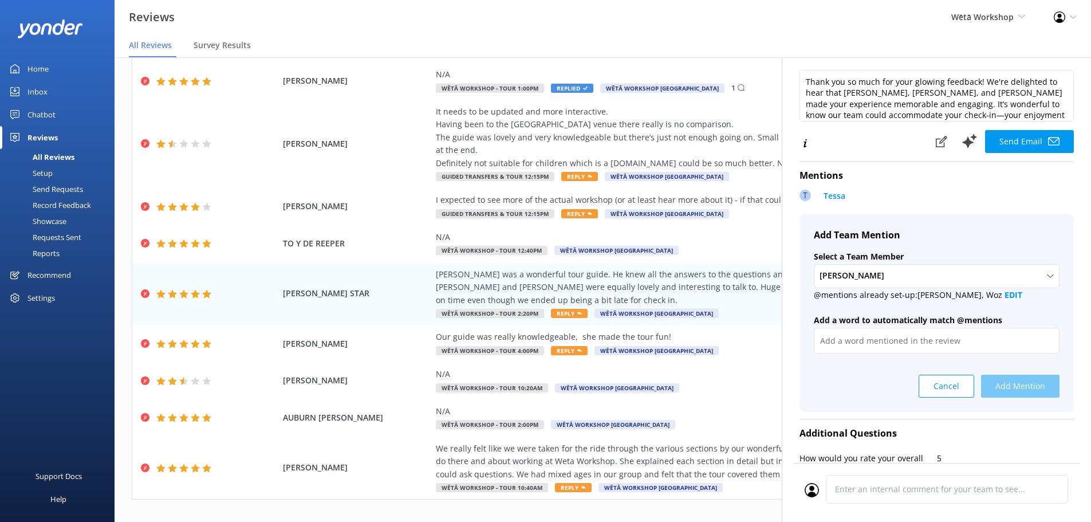
click at [826, 358] on div at bounding box center [937, 347] width 246 height 38
click at [1005, 297] on b "EDIT" at bounding box center [1014, 294] width 18 height 11
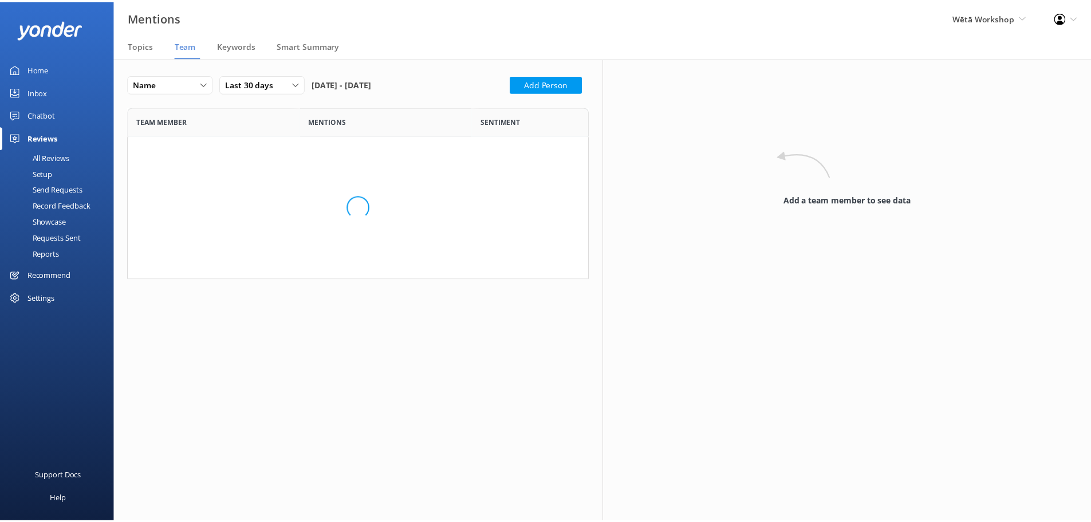
scroll to position [2449, 448]
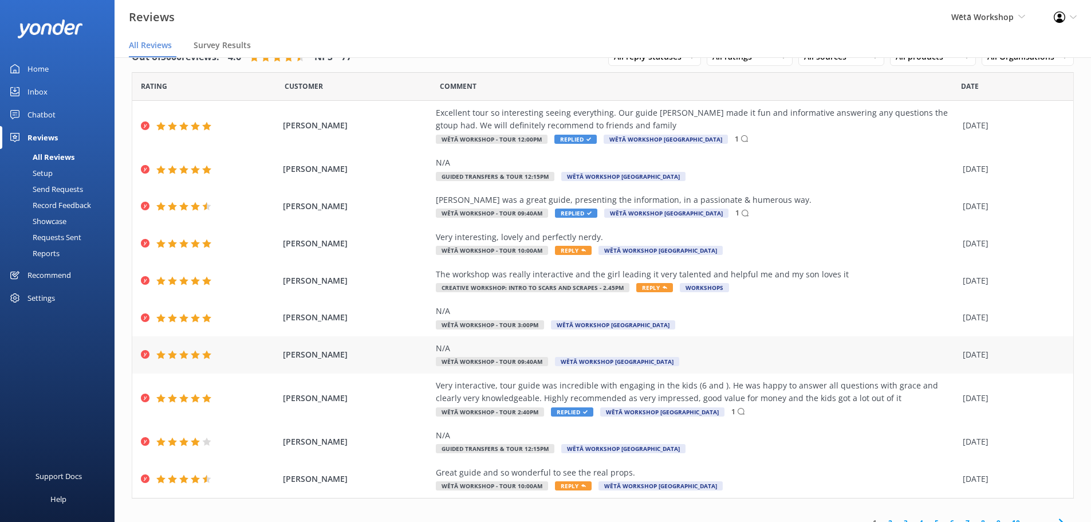
scroll to position [40, 0]
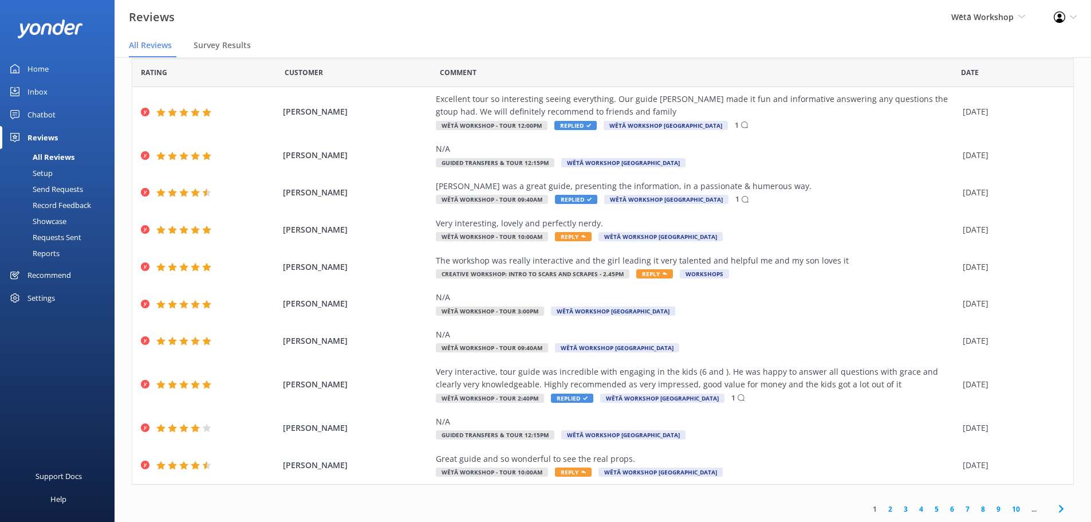
click at [919, 509] on link "4" at bounding box center [921, 508] width 15 height 11
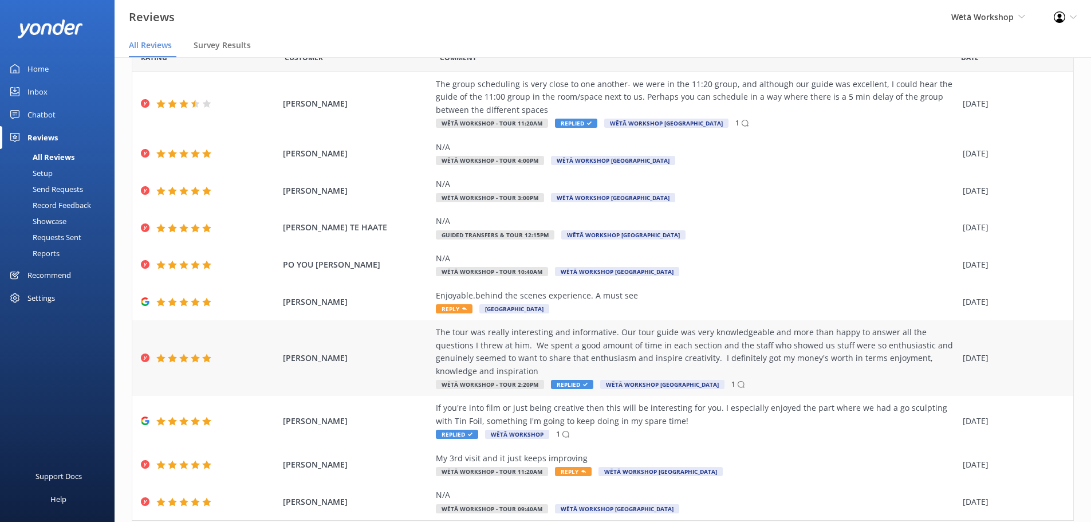
scroll to position [91, 0]
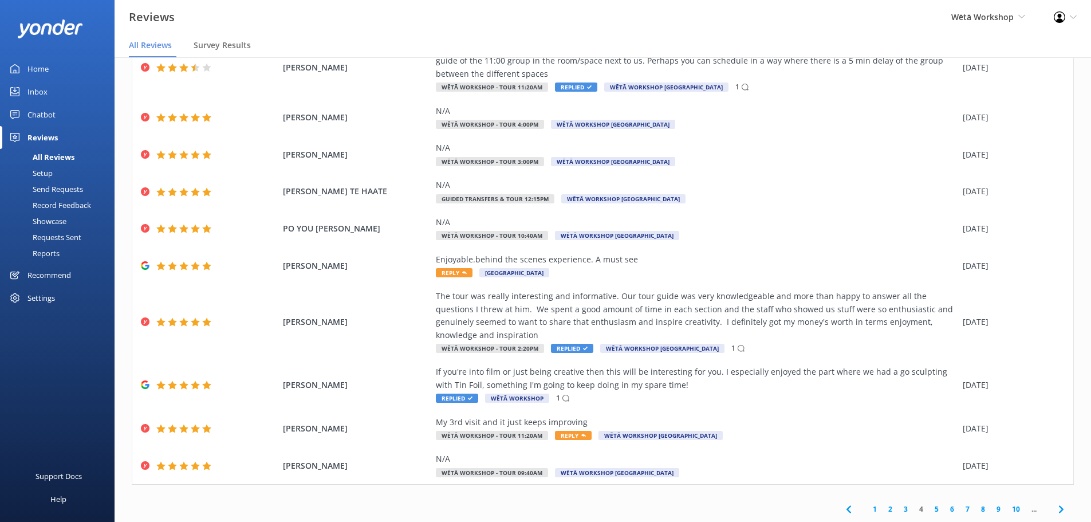
click at [929, 507] on link "5" at bounding box center [936, 508] width 15 height 11
click at [944, 505] on link "6" at bounding box center [951, 508] width 15 height 11
click at [910, 510] on link "5" at bounding box center [917, 508] width 15 height 11
click at [1059, 508] on icon at bounding box center [1061, 509] width 14 height 14
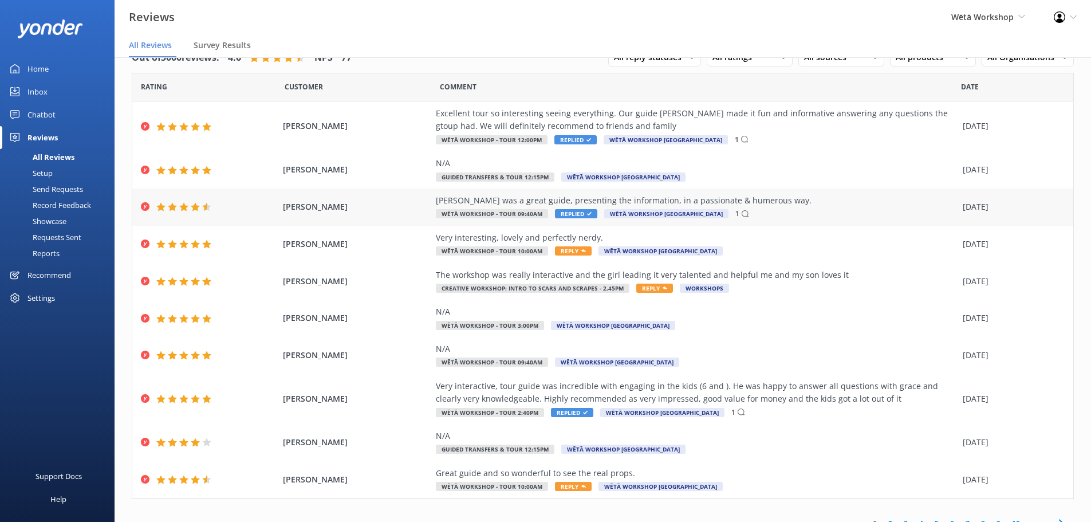
scroll to position [40, 0]
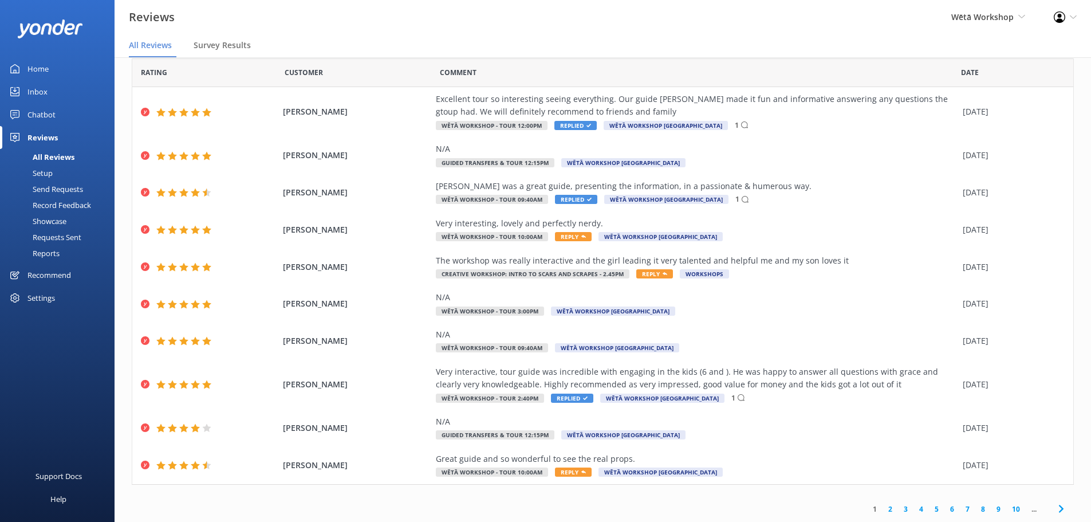
click at [944, 511] on link "6" at bounding box center [951, 508] width 15 height 11
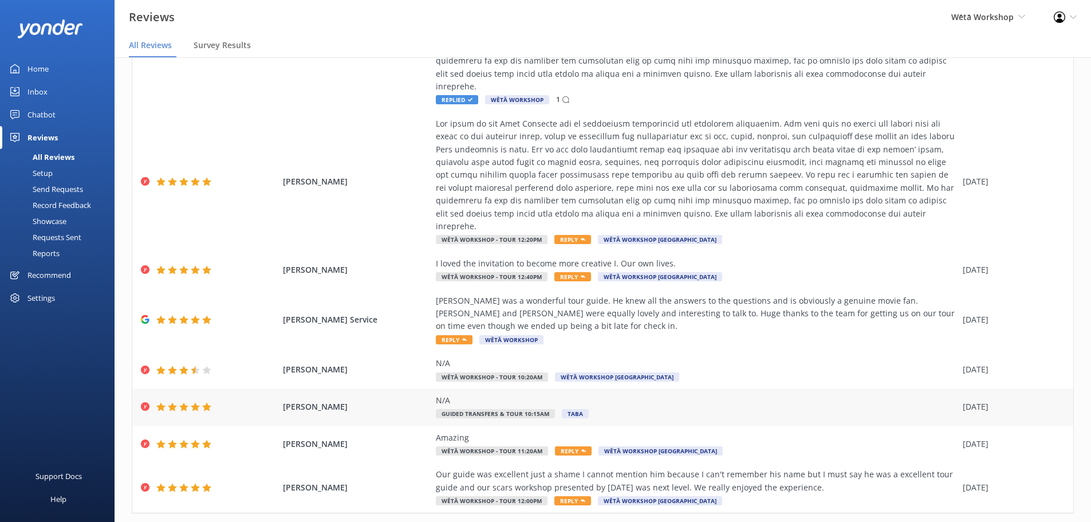
scroll to position [245, 0]
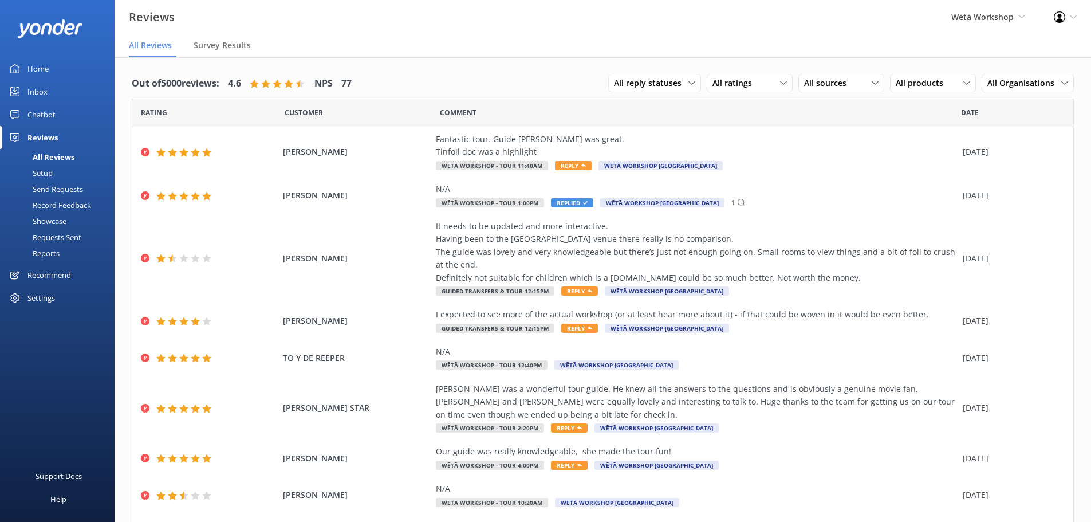
scroll to position [129, 0]
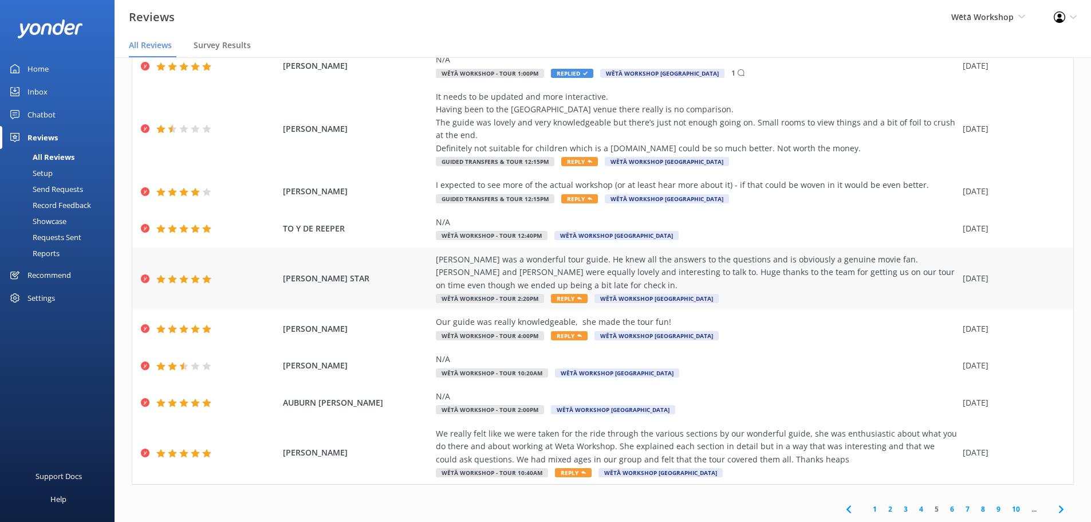
click at [554, 297] on span "Reply" at bounding box center [569, 298] width 37 height 9
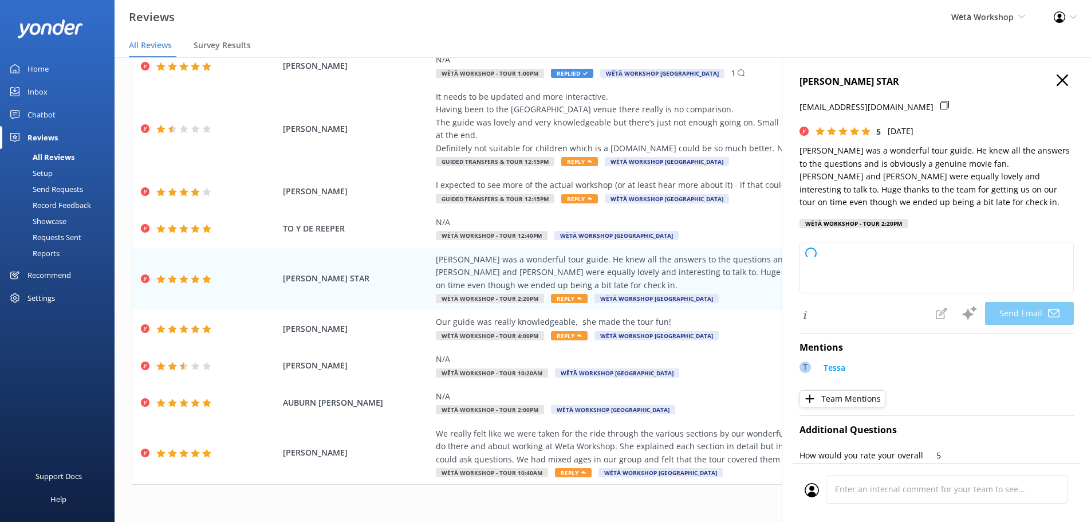
type textarea "Kia ora Danella, Thank you so much for your thoughtful feedback! We're delighte…"
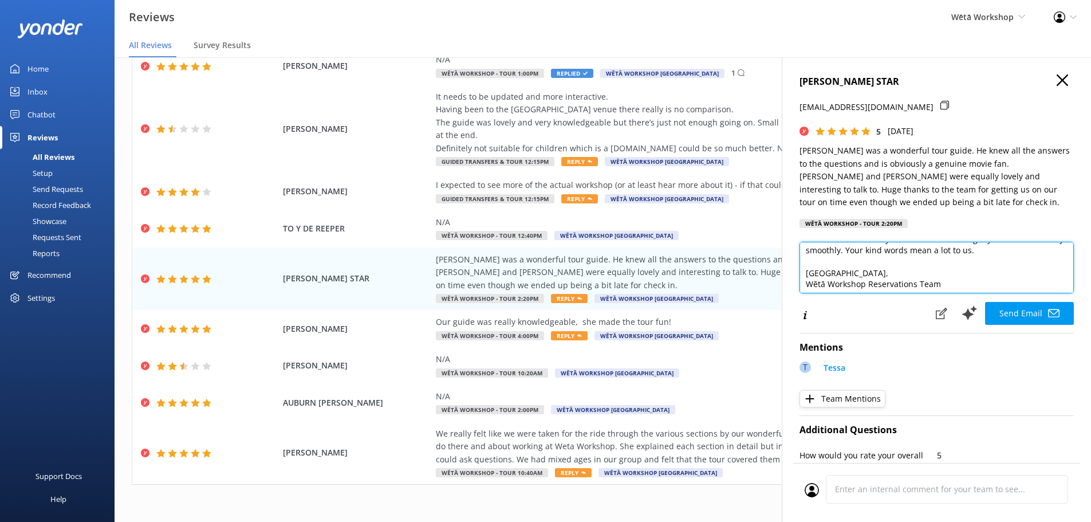
scroll to position [85, 0]
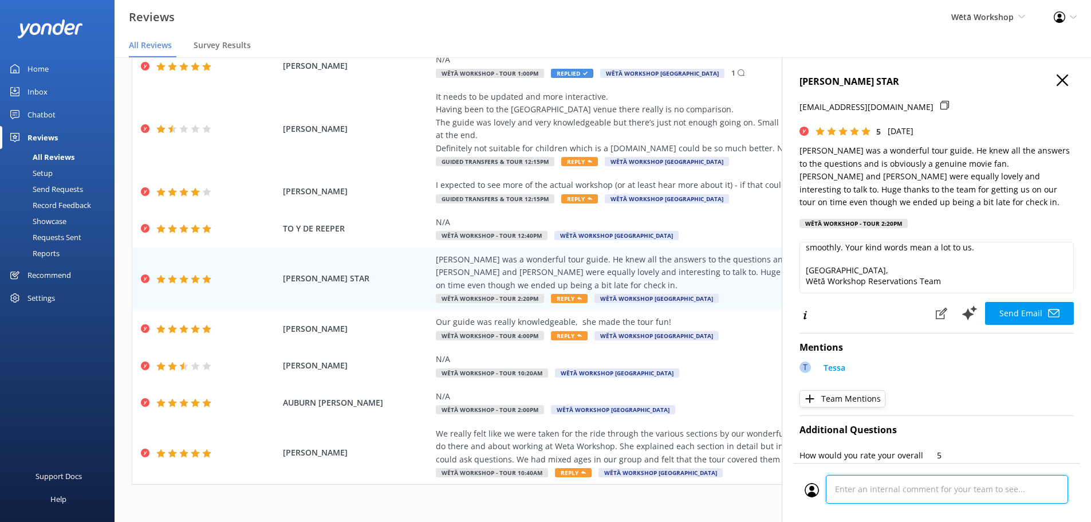
click at [946, 493] on div "Cancel Comment" at bounding box center [936, 492] width 286 height 59
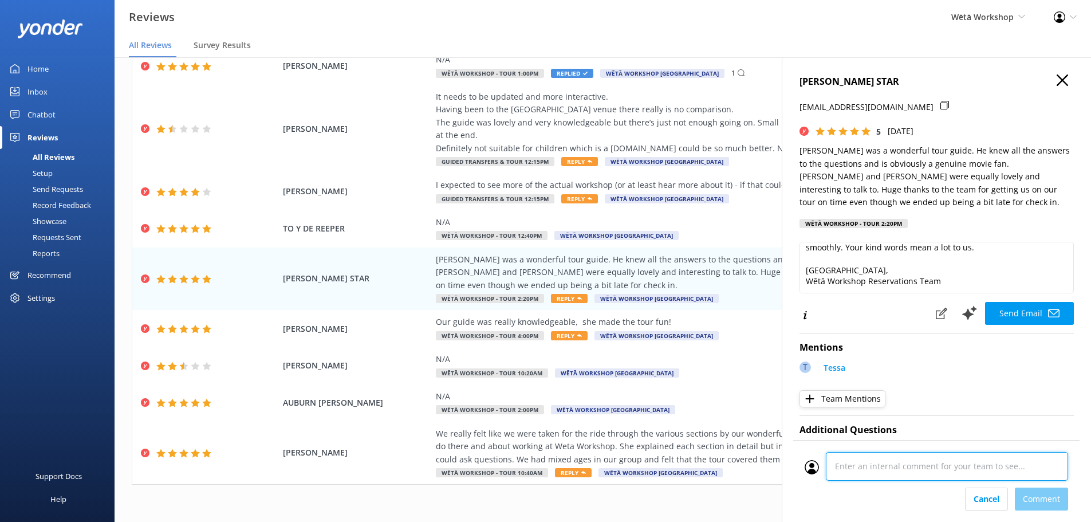
scroll to position [547, 0]
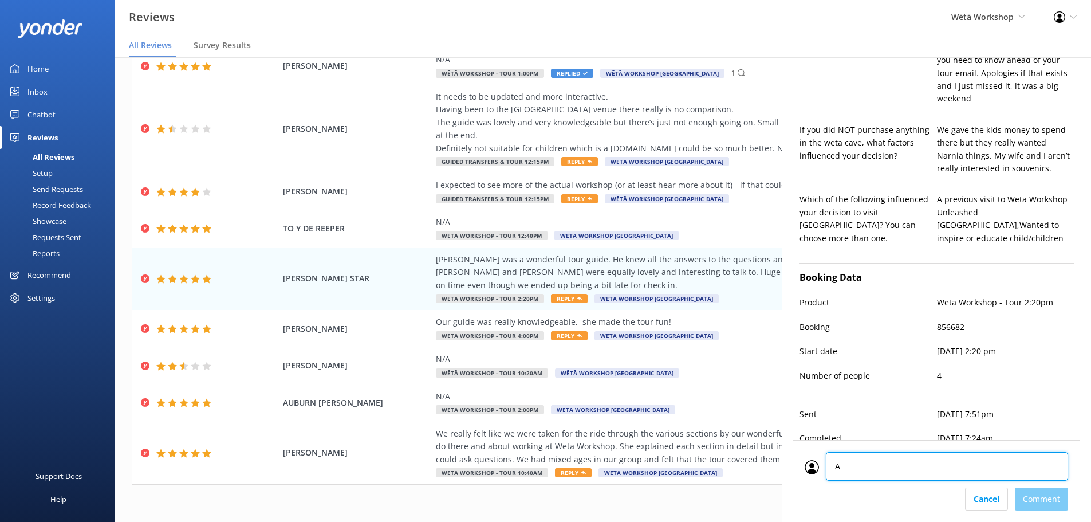
type textarea "AT"
click at [1035, 495] on div "Cancel Comment" at bounding box center [936, 498] width 263 height 23
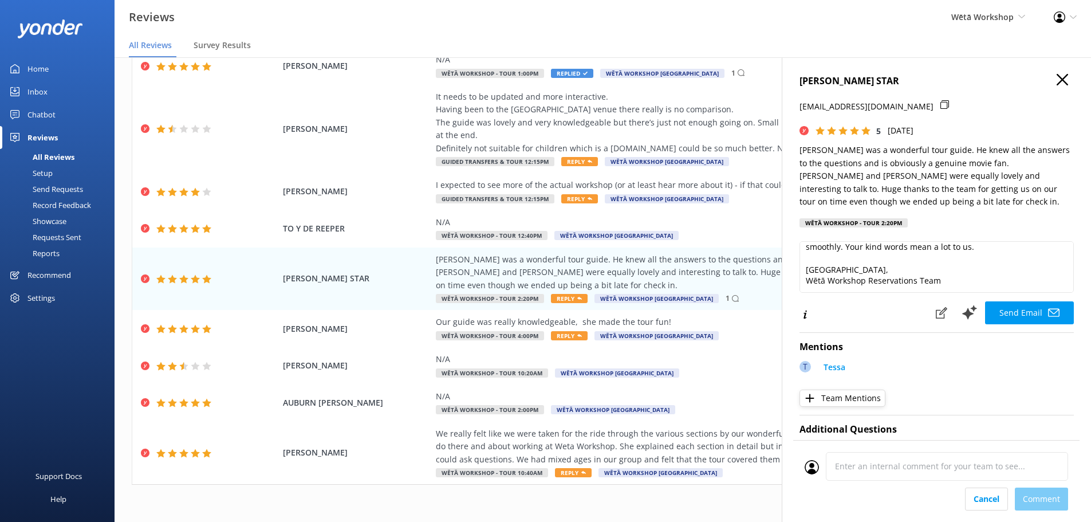
scroll to position [0, 0]
click at [1048, 313] on use at bounding box center [1053, 313] width 11 height 8
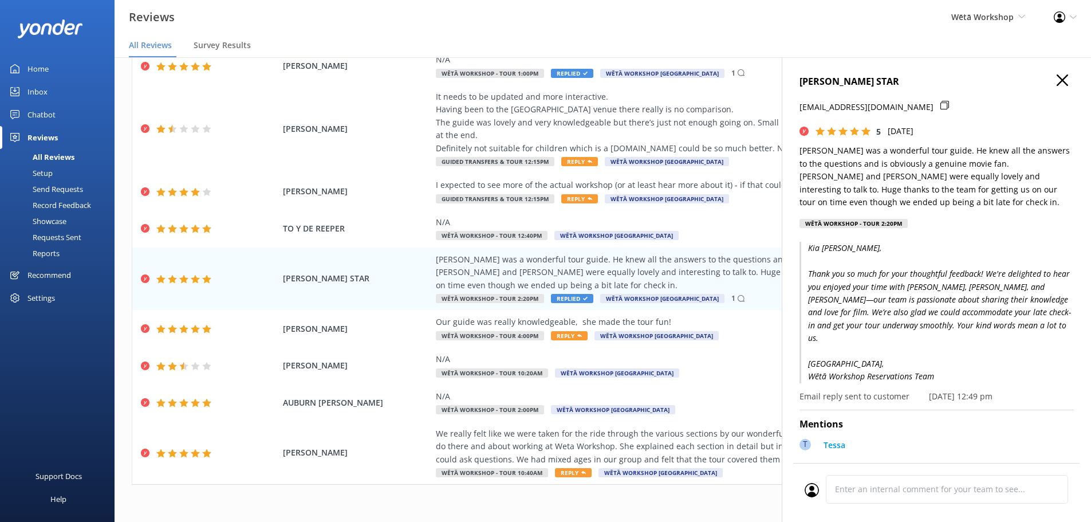
click at [1057, 86] on button "button" at bounding box center [1062, 80] width 11 height 13
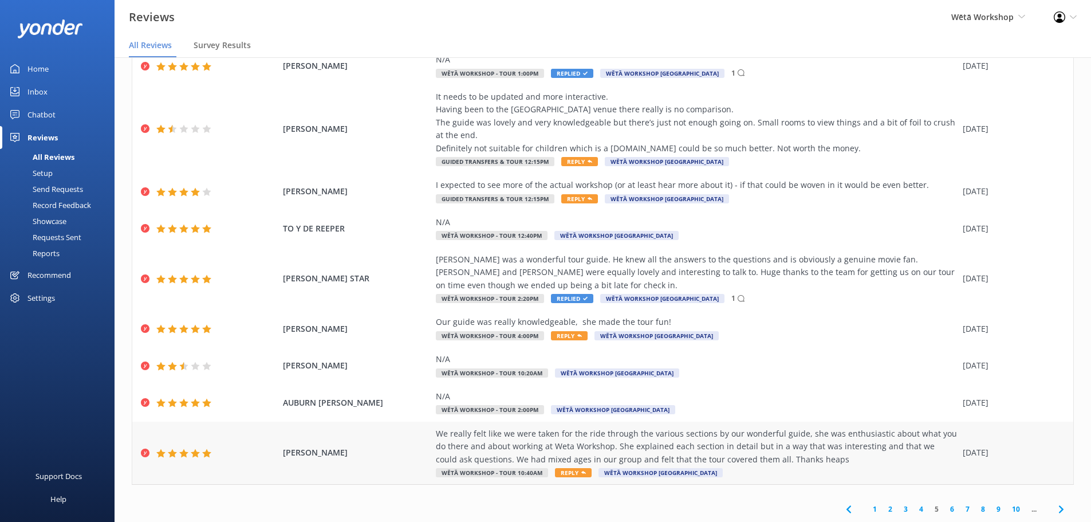
click at [558, 475] on span "Reply" at bounding box center [573, 472] width 37 height 9
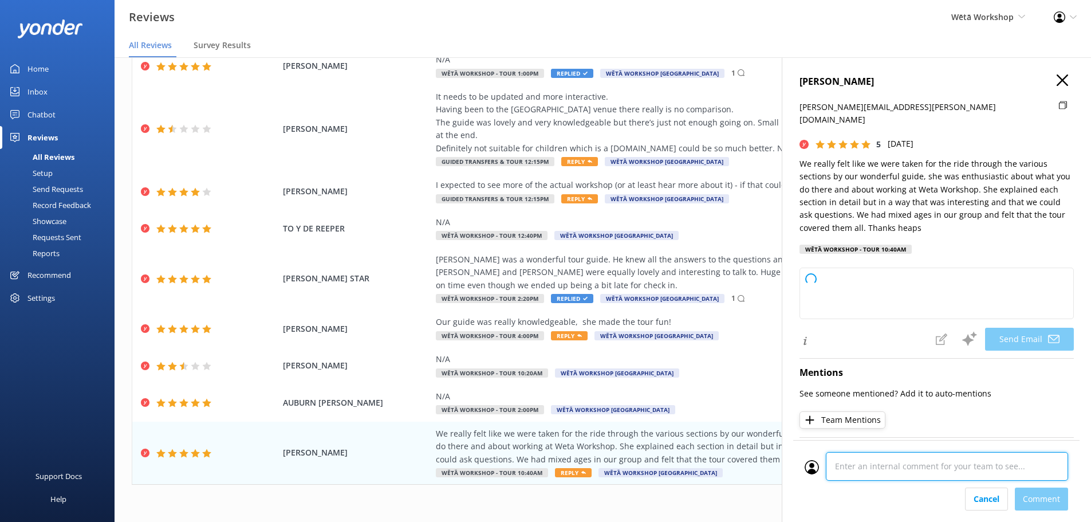
click at [888, 486] on div at bounding box center [936, 470] width 263 height 36
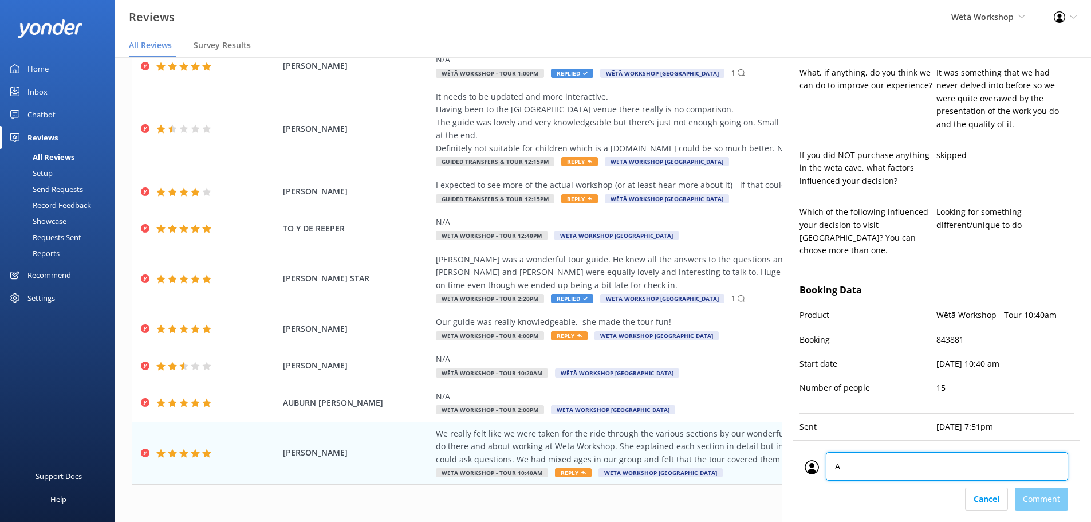
type textarea "AT"
type textarea "Kia ora Angela, Thank you so much for your fantastic feedback! We're delighted …"
click at [1050, 494] on div "Cancel Comment" at bounding box center [936, 498] width 263 height 23
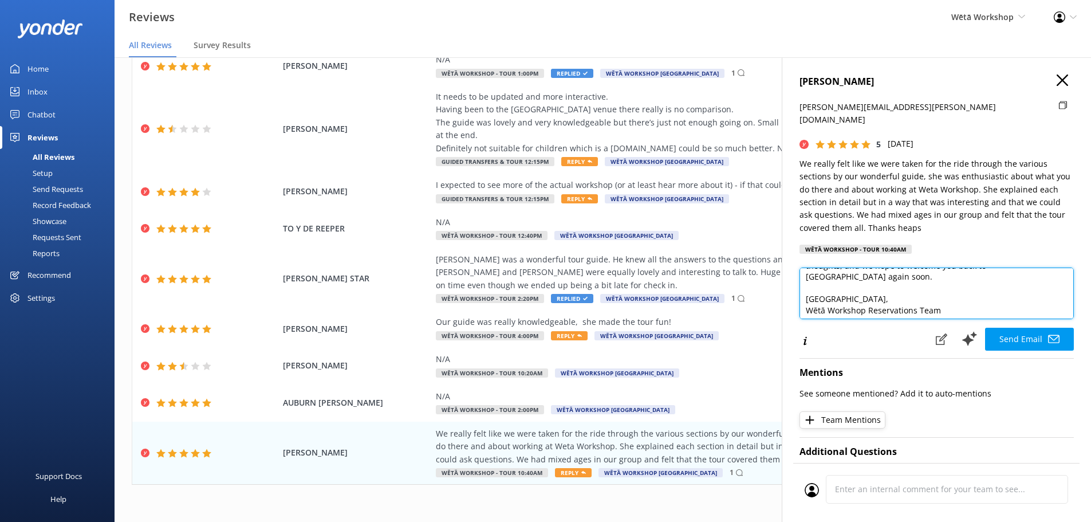
scroll to position [84, 0]
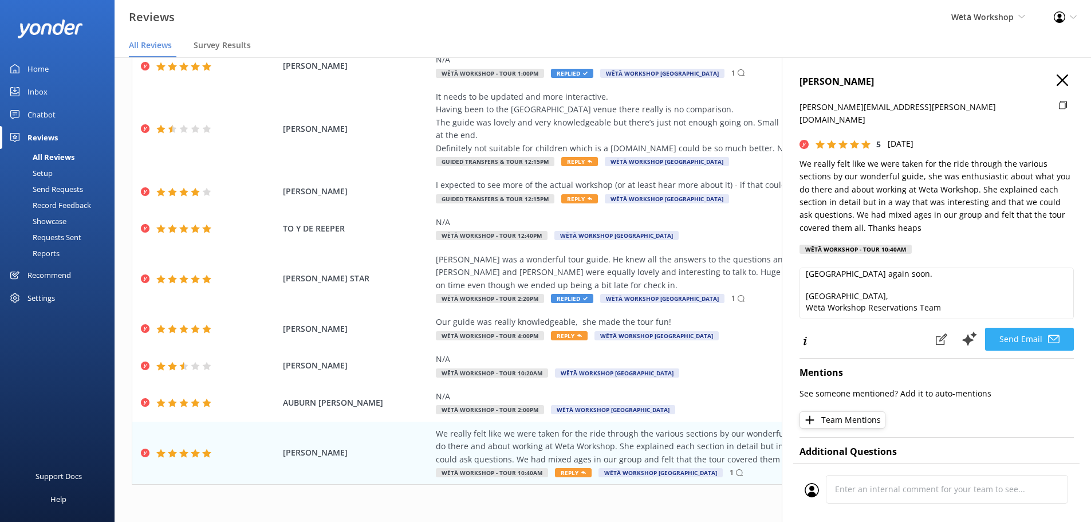
click at [1050, 335] on use at bounding box center [1053, 339] width 11 height 8
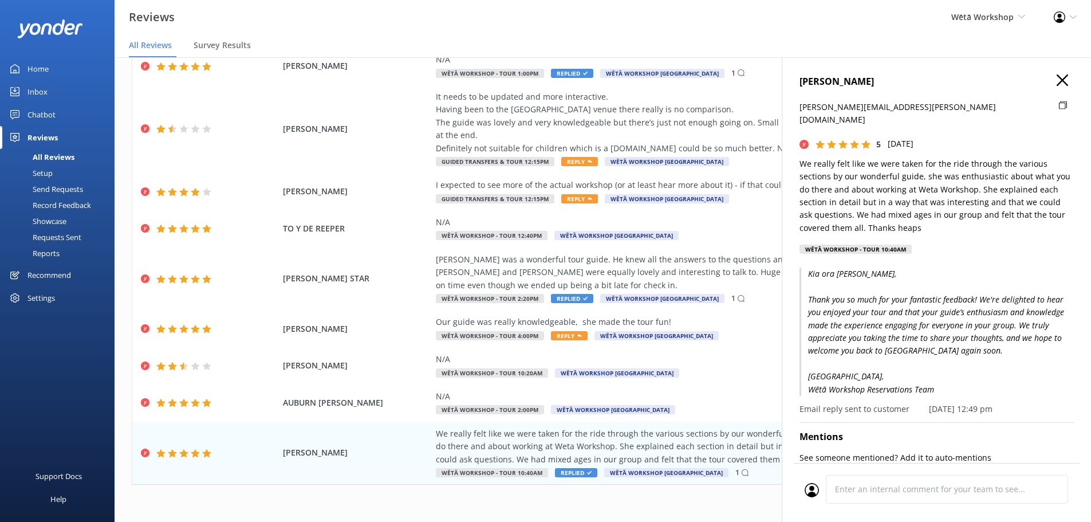
click at [1058, 84] on use "button" at bounding box center [1062, 79] width 11 height 11
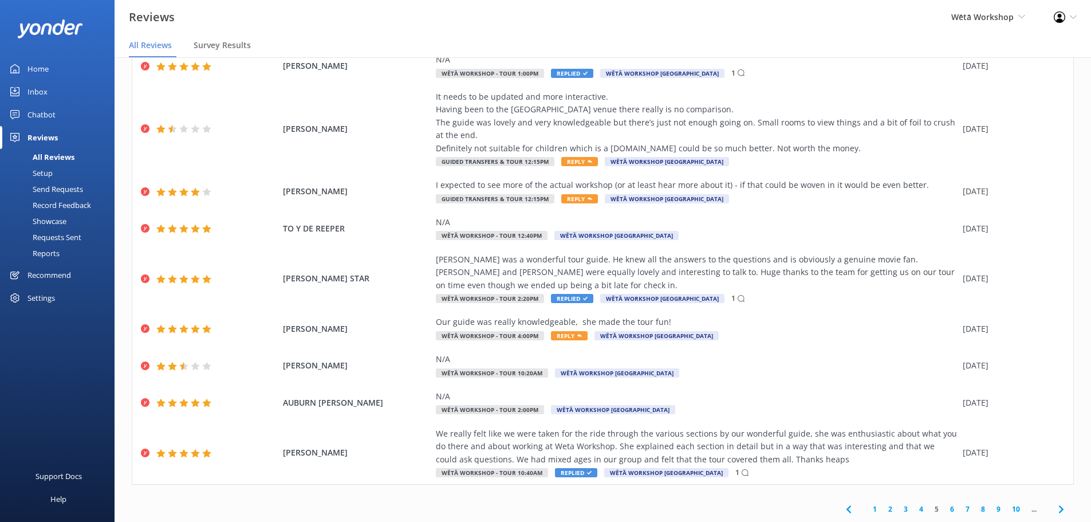
click at [944, 513] on link "6" at bounding box center [951, 508] width 15 height 11
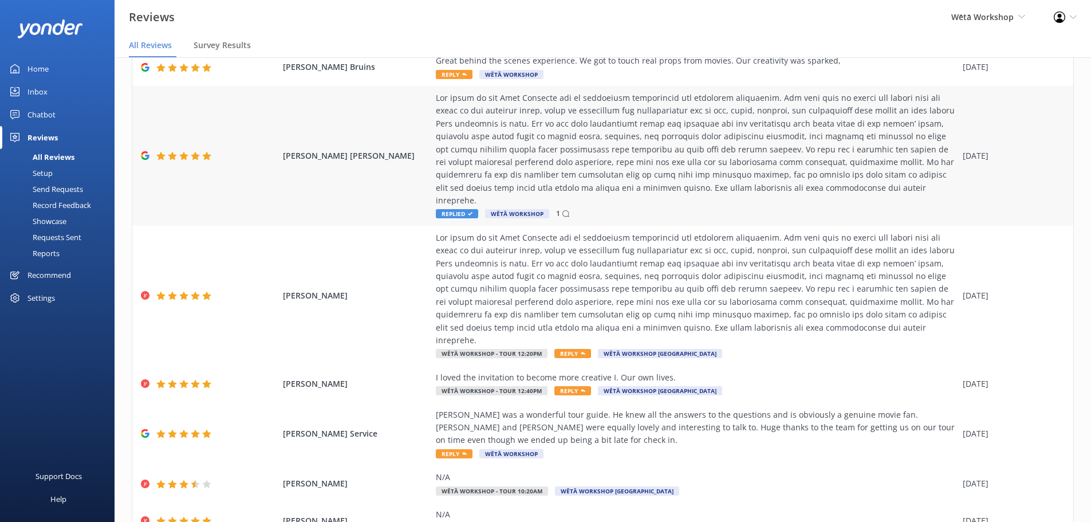
scroll to position [245, 0]
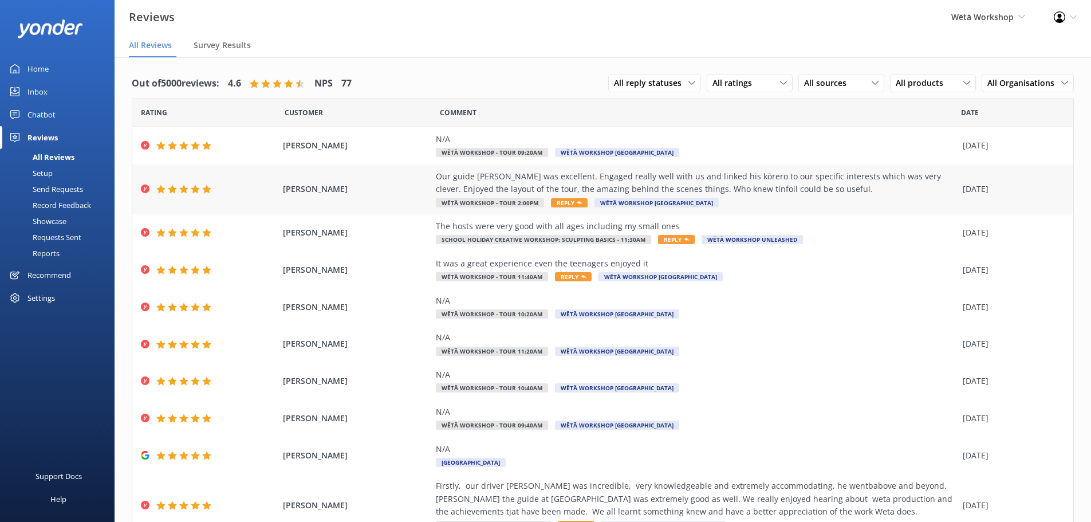
click at [554, 200] on span "Reply" at bounding box center [569, 202] width 37 height 9
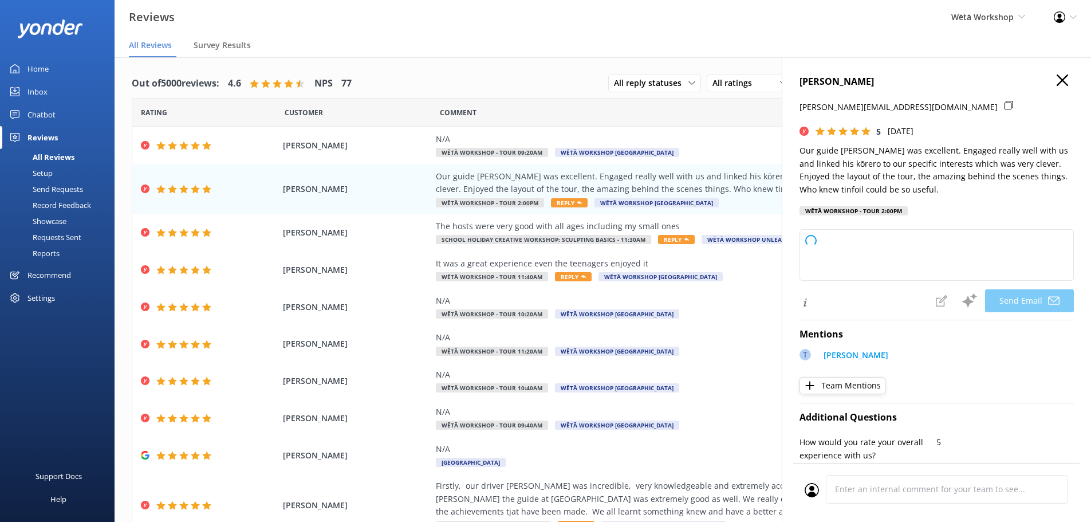
type textarea "Kia ora Michelle, Thank you so much for your wonderful feedback! We're delighte…"
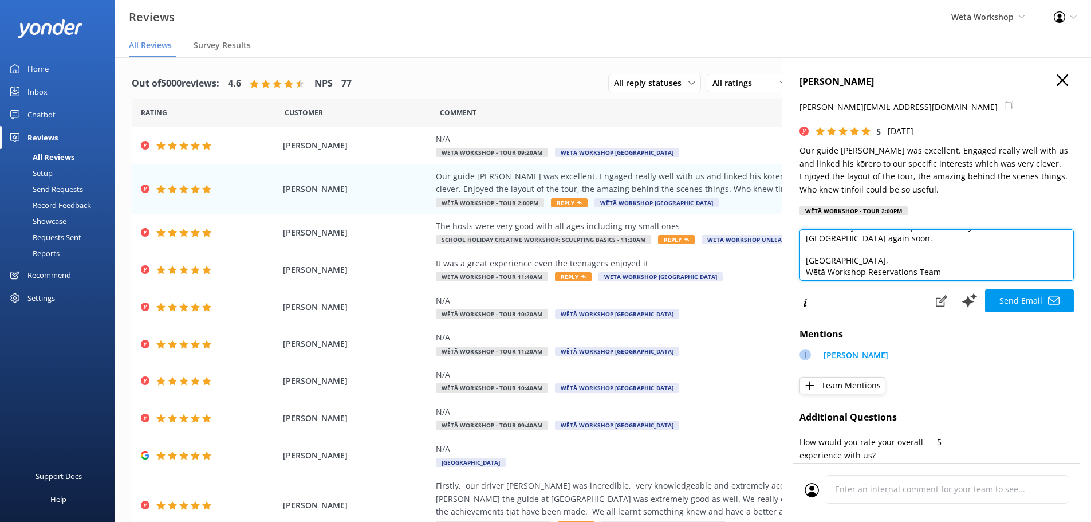
scroll to position [84, 0]
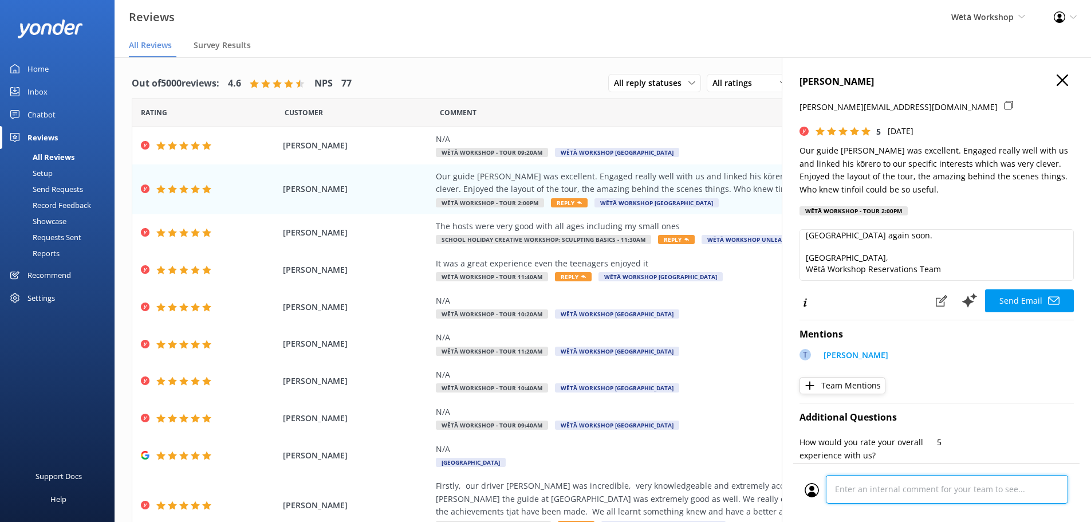
click at [966, 489] on div "Cancel Comment" at bounding box center [936, 492] width 286 height 59
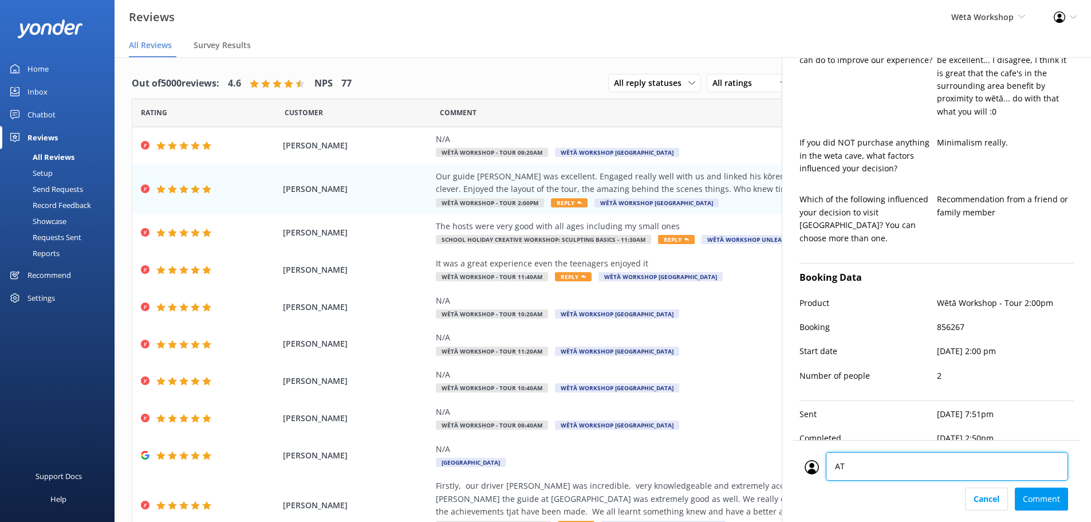
type textarea "AT"
click at [1046, 512] on div "AT AT Cancel Comment" at bounding box center [936, 481] width 286 height 82
click at [1048, 511] on div "AT AT Cancel Comment" at bounding box center [936, 481] width 286 height 82
click at [1047, 510] on div "AT AT Cancel Comment" at bounding box center [936, 481] width 286 height 82
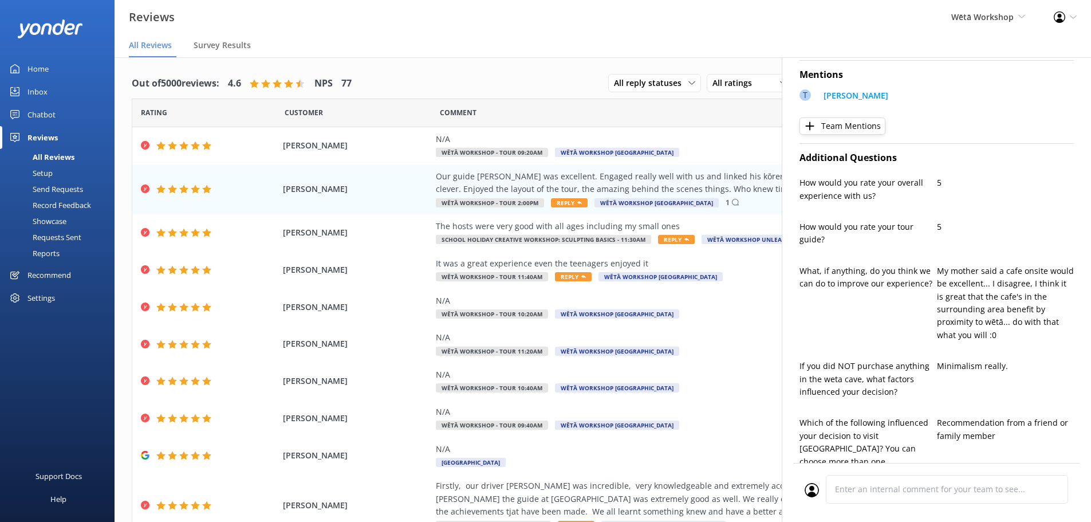
scroll to position [167, 0]
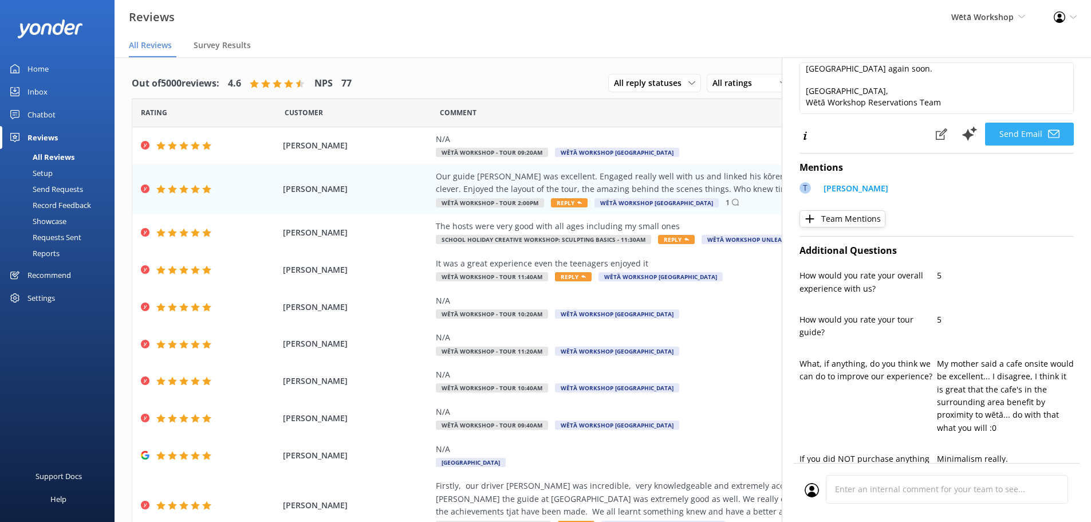
click at [1025, 126] on button "Send Email" at bounding box center [1029, 134] width 89 height 23
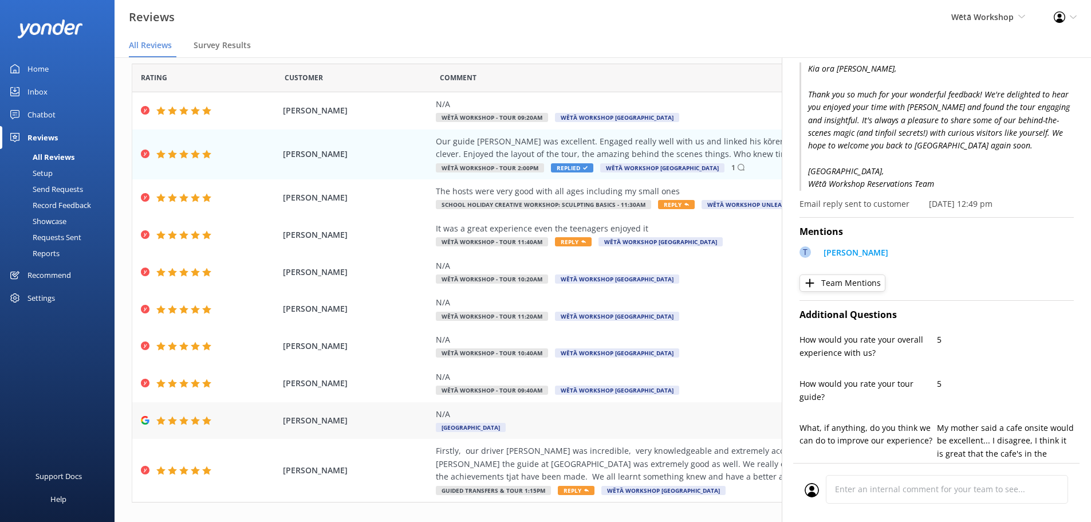
scroll to position [53, 0]
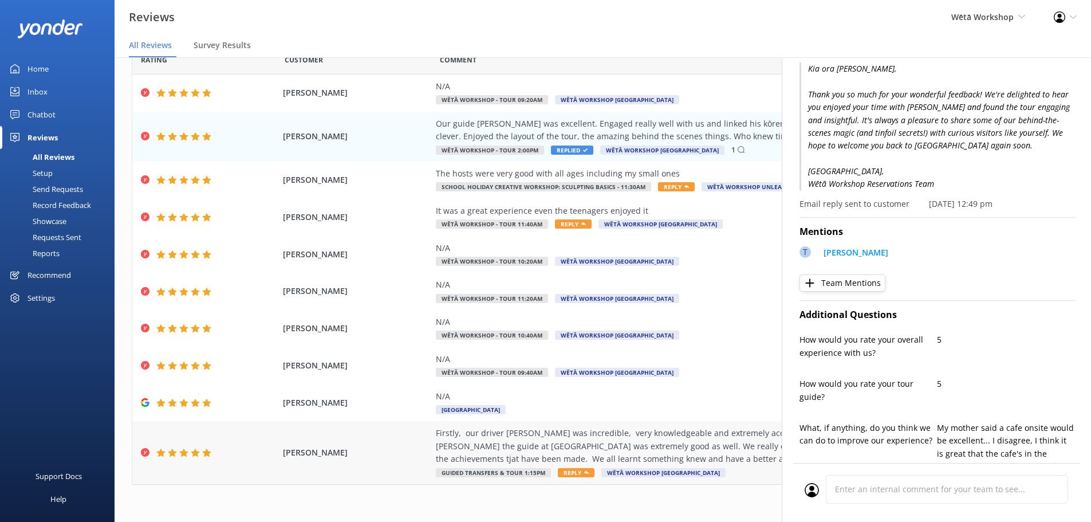
click at [572, 477] on span "Reply" at bounding box center [576, 472] width 37 height 9
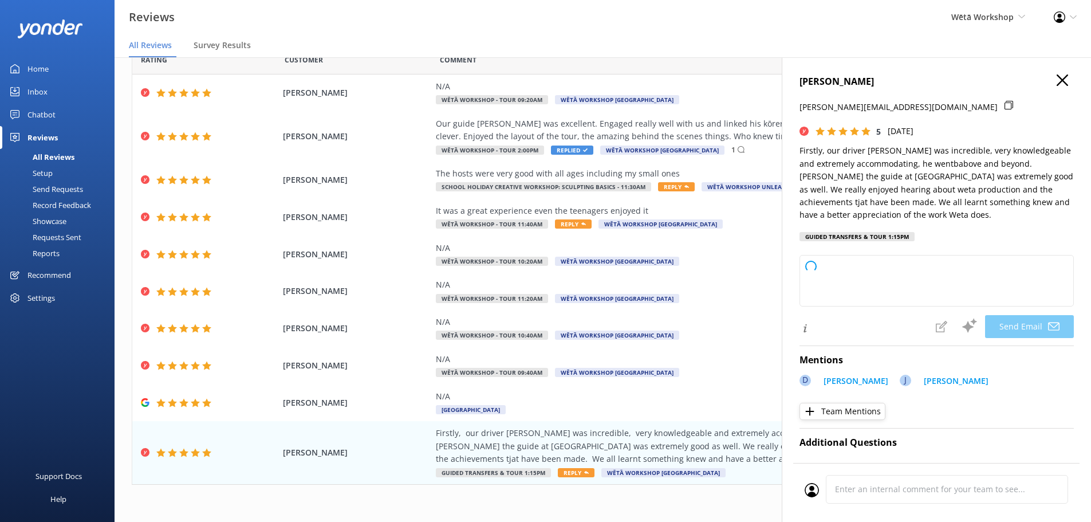
type textarea "Kia ora Wendy, Thank you so much for your wonderful feedback! We're delighted t…"
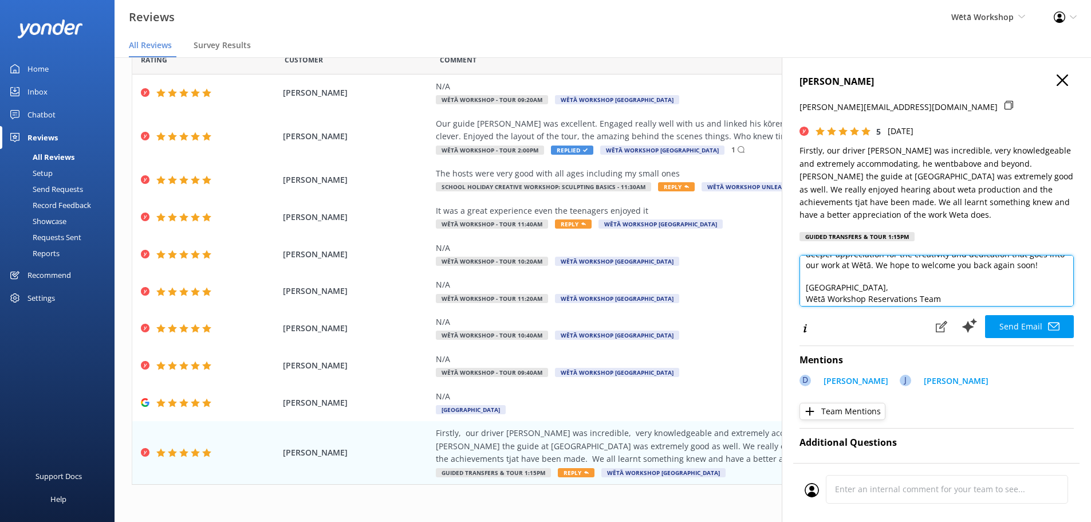
scroll to position [73, 0]
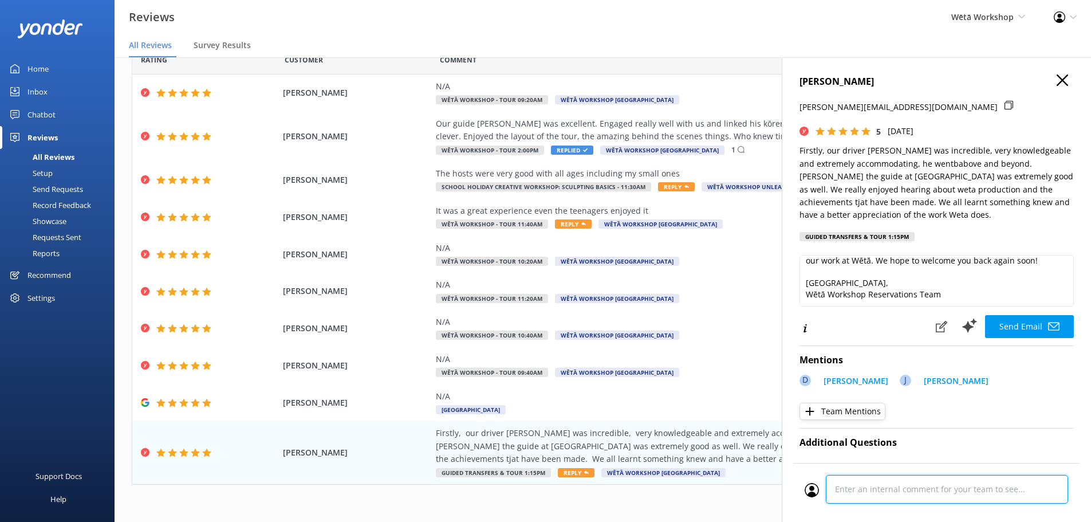
click at [912, 496] on div "Cancel Comment" at bounding box center [936, 492] width 286 height 59
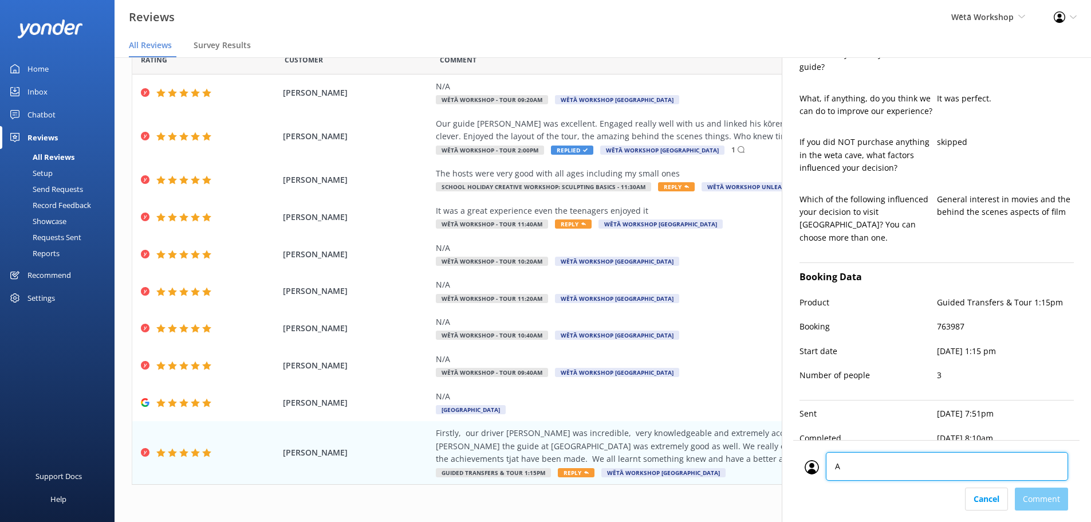
type textarea "AT"
drag, startPoint x: 1048, startPoint y: 497, endPoint x: 1046, endPoint y: 489, distance: 8.7
click at [1048, 488] on div "Cancel Comment" at bounding box center [936, 498] width 263 height 23
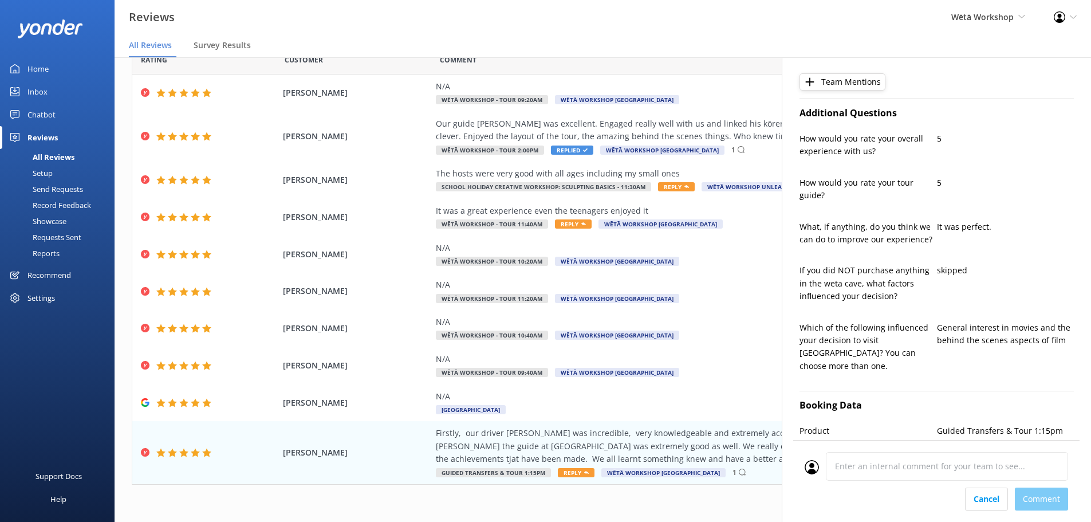
scroll to position [101, 0]
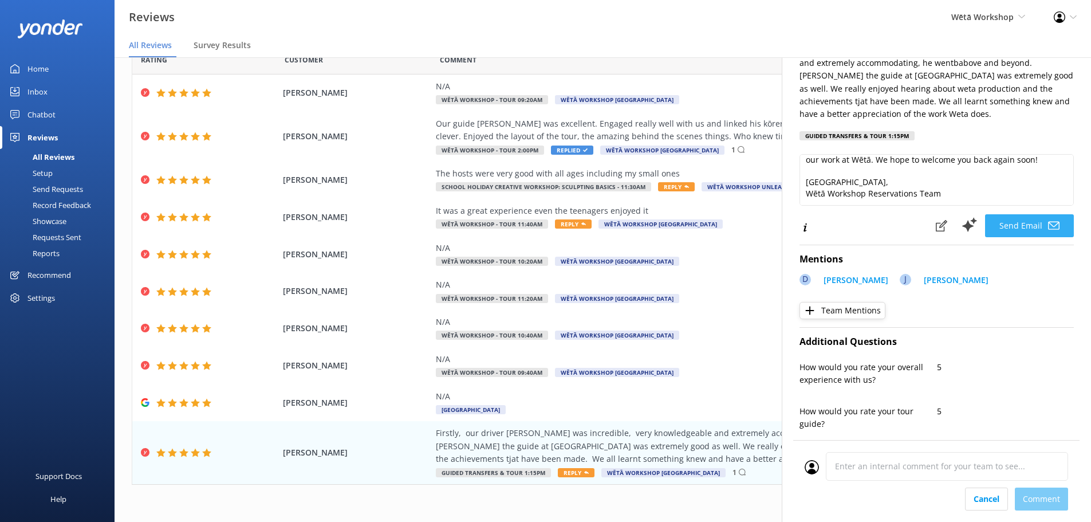
click at [1045, 234] on button "Send Email" at bounding box center [1029, 225] width 89 height 23
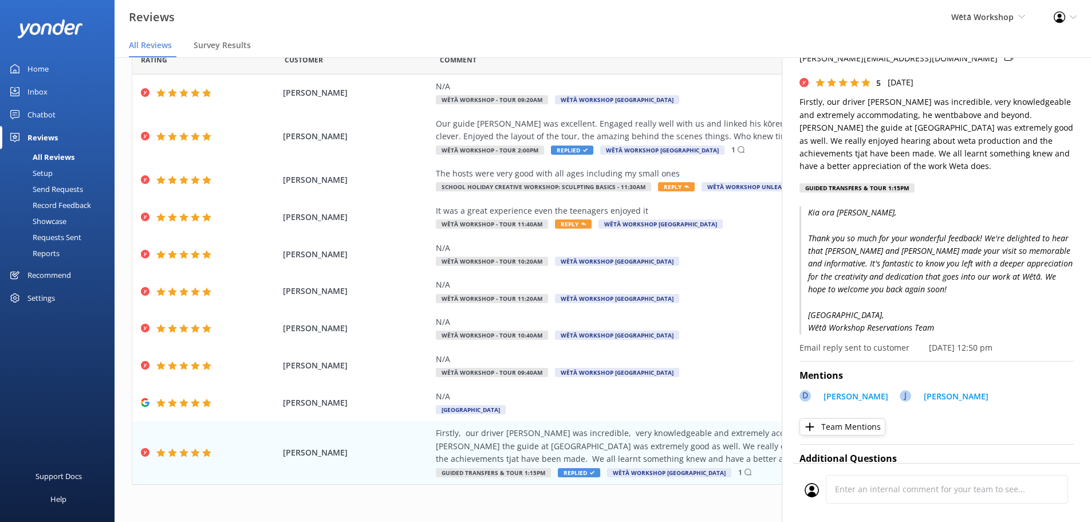
scroll to position [0, 0]
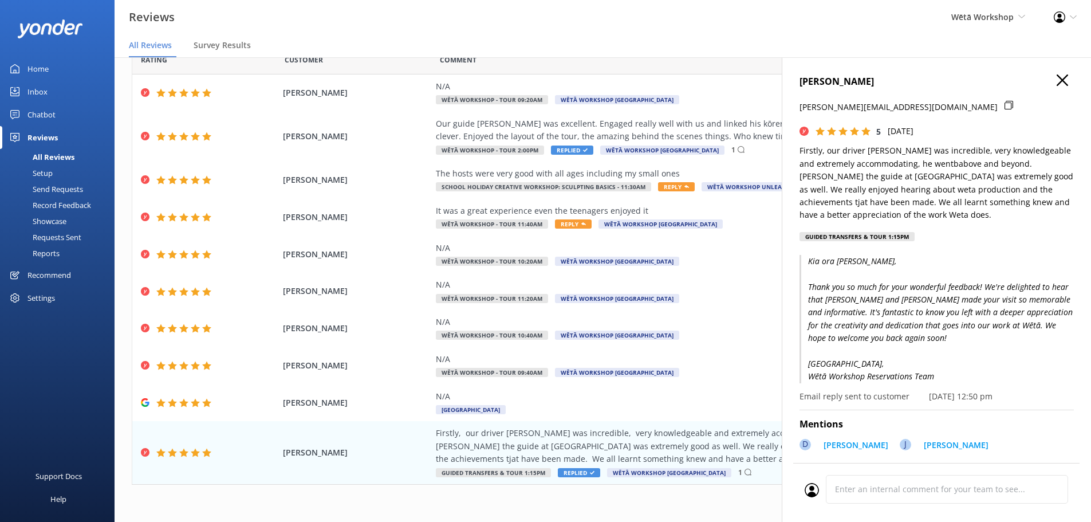
click at [1057, 83] on icon "button" at bounding box center [1062, 79] width 11 height 11
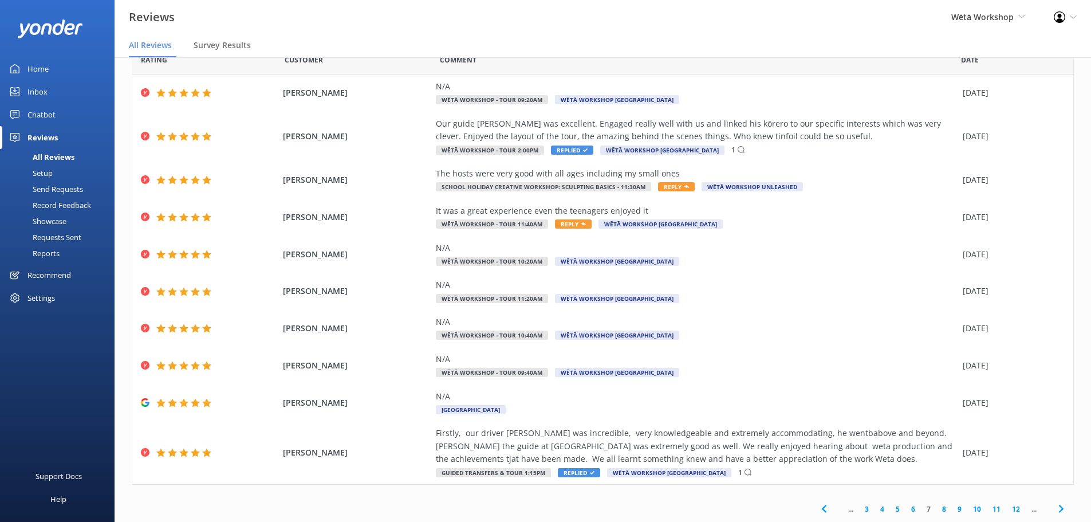
click at [936, 506] on link "8" at bounding box center [943, 508] width 15 height 11
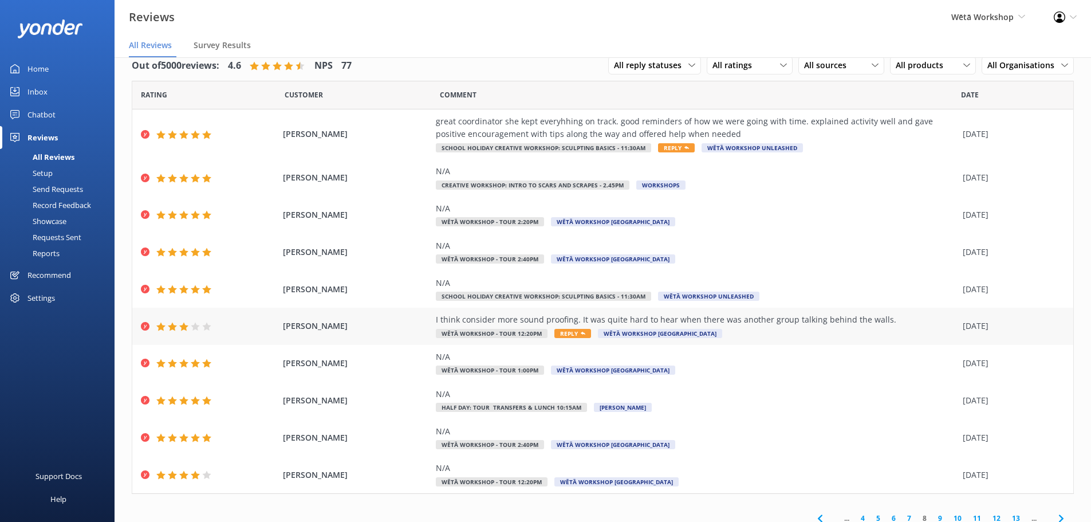
scroll to position [27, 0]
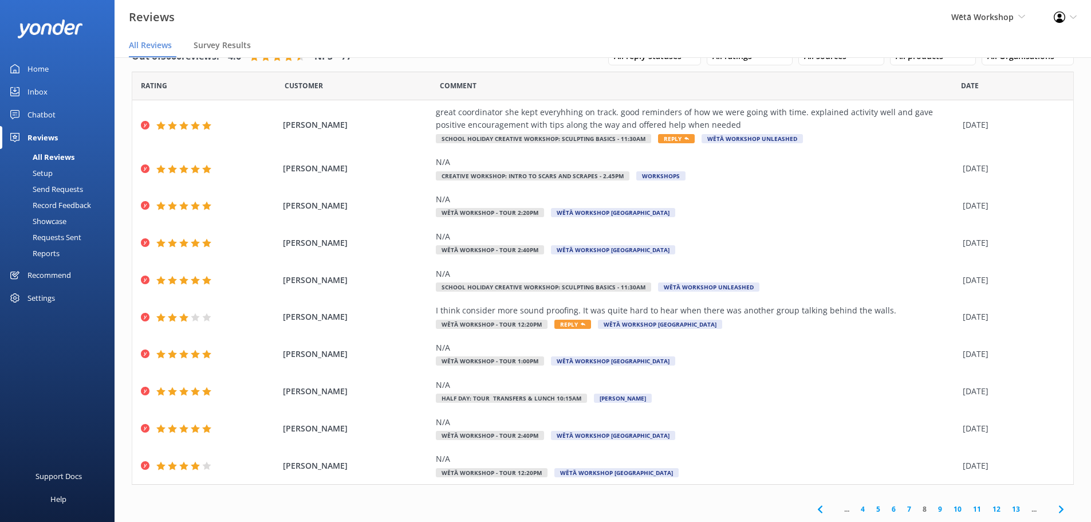
click at [932, 509] on link "9" at bounding box center [939, 508] width 15 height 11
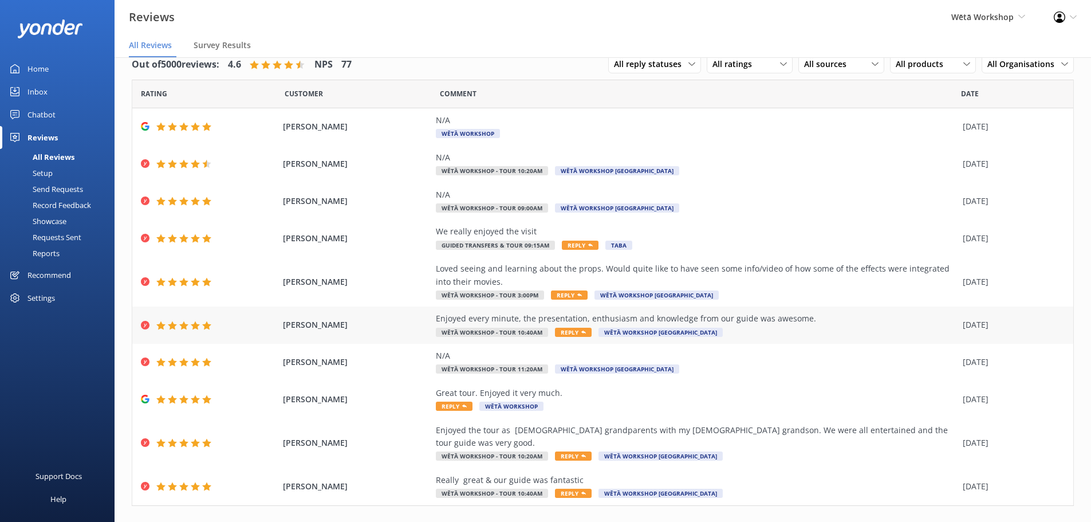
scroll to position [27, 0]
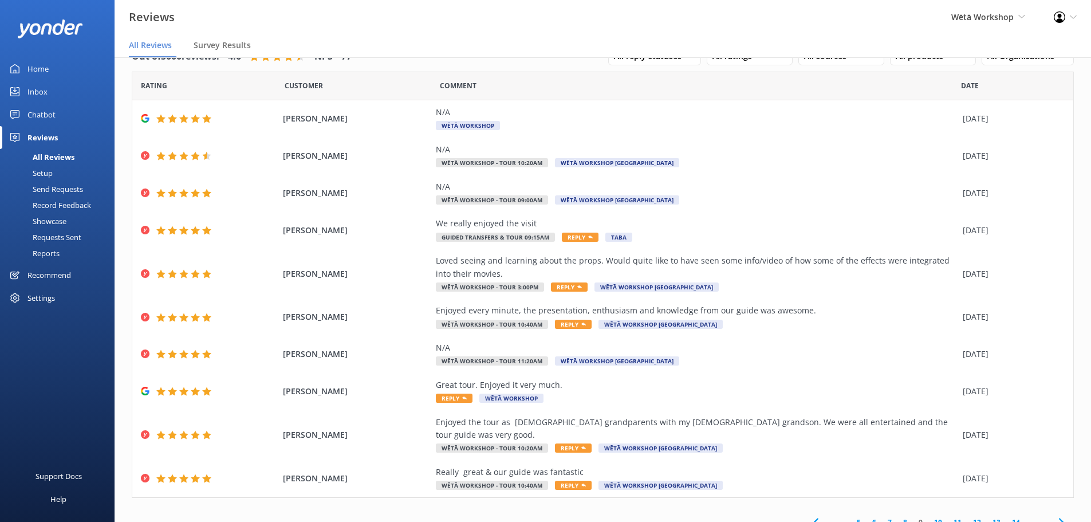
click at [928, 517] on link "10" at bounding box center [937, 522] width 19 height 11
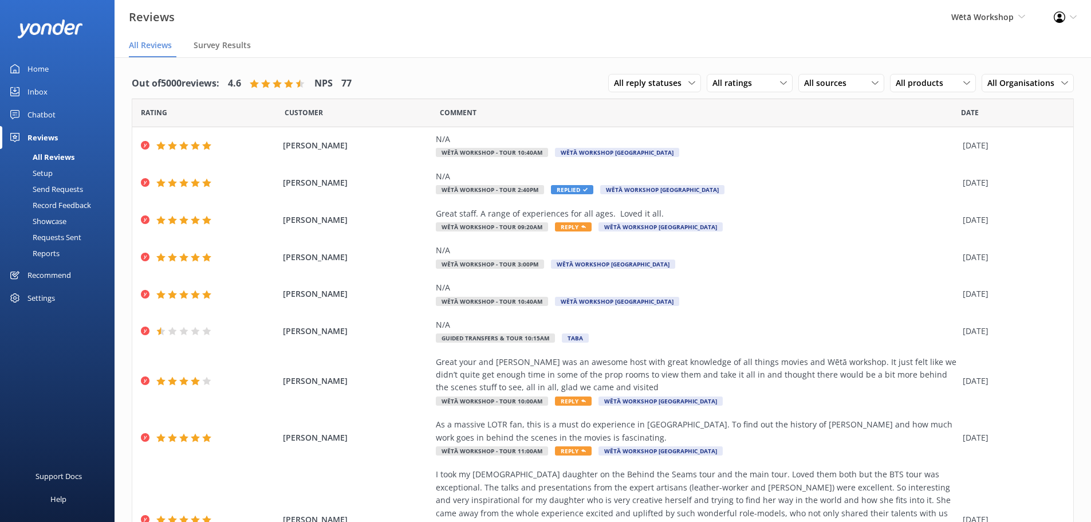
scroll to position [129, 0]
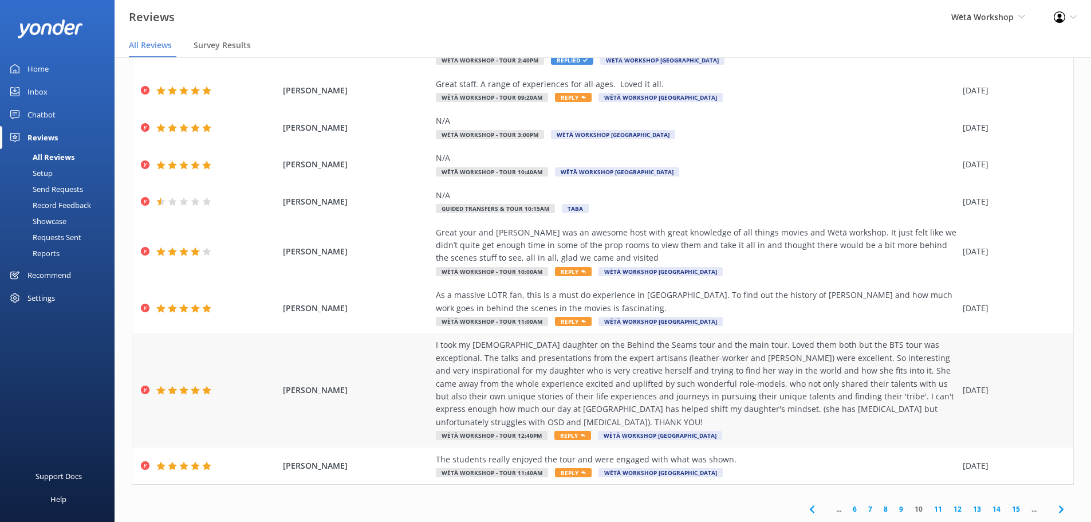
click at [569, 439] on span "Reply" at bounding box center [572, 435] width 37 height 9
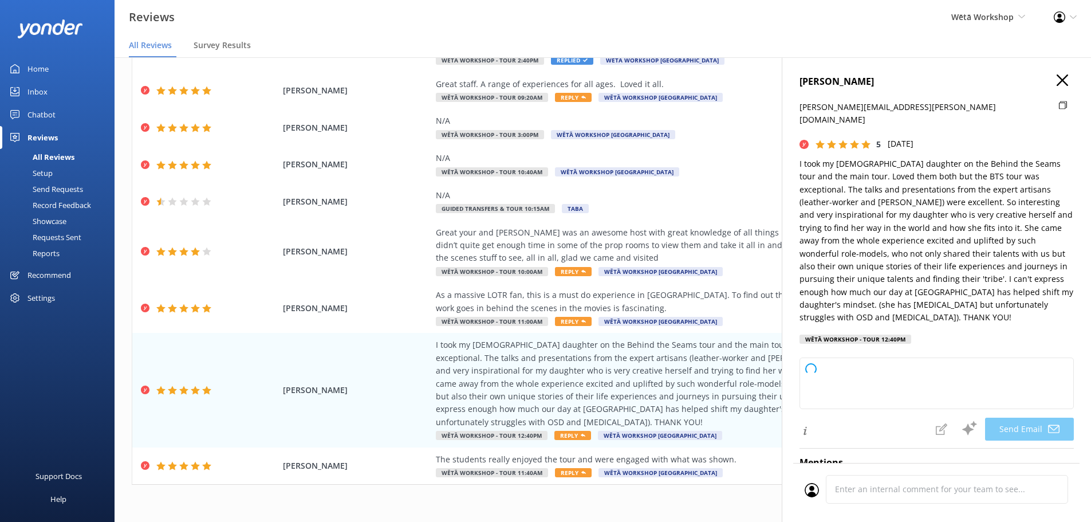
type textarea "Kia ora Kelly, Thank you so much for sharing your wonderful feedback! We’re tru…"
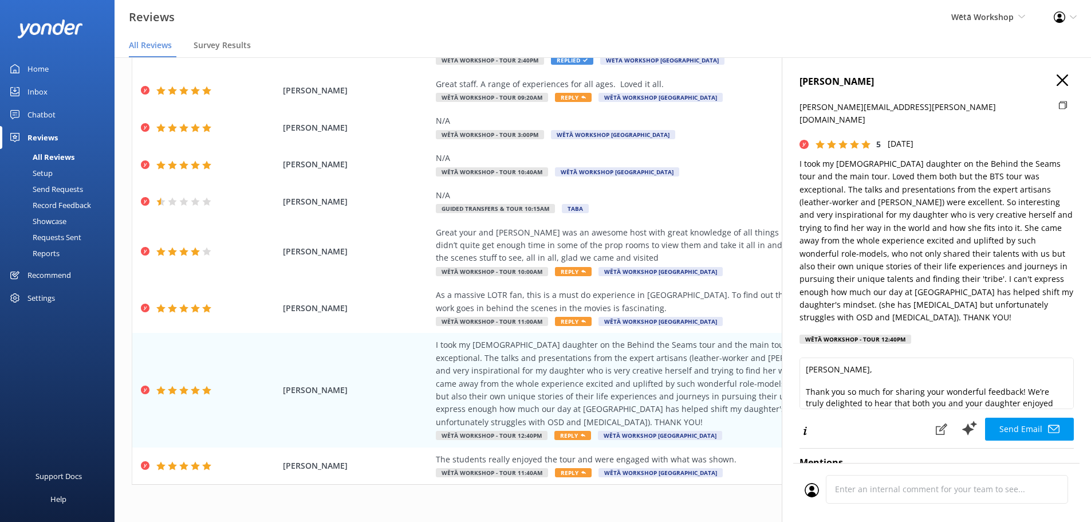
click at [1057, 80] on icon "button" at bounding box center [1062, 79] width 11 height 11
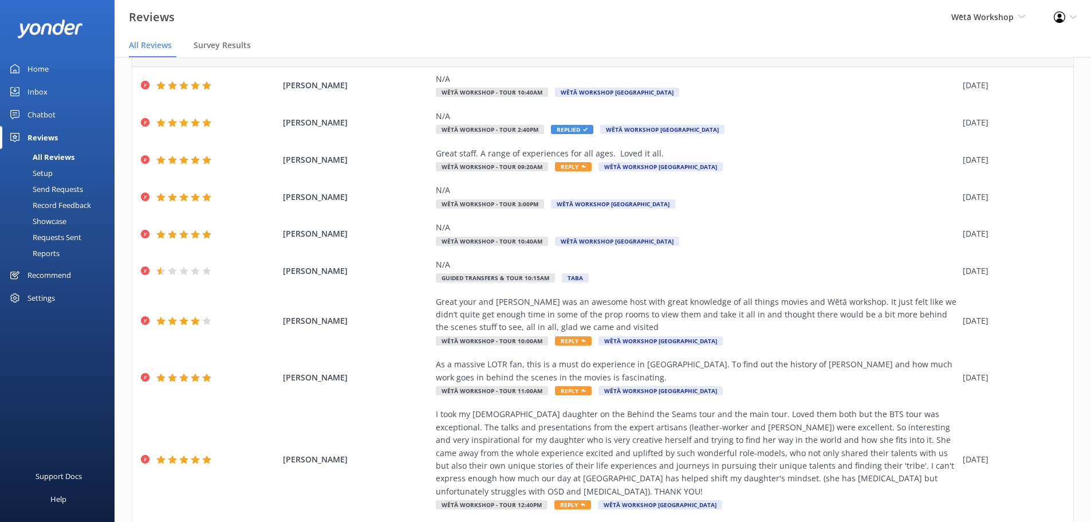
scroll to position [0, 0]
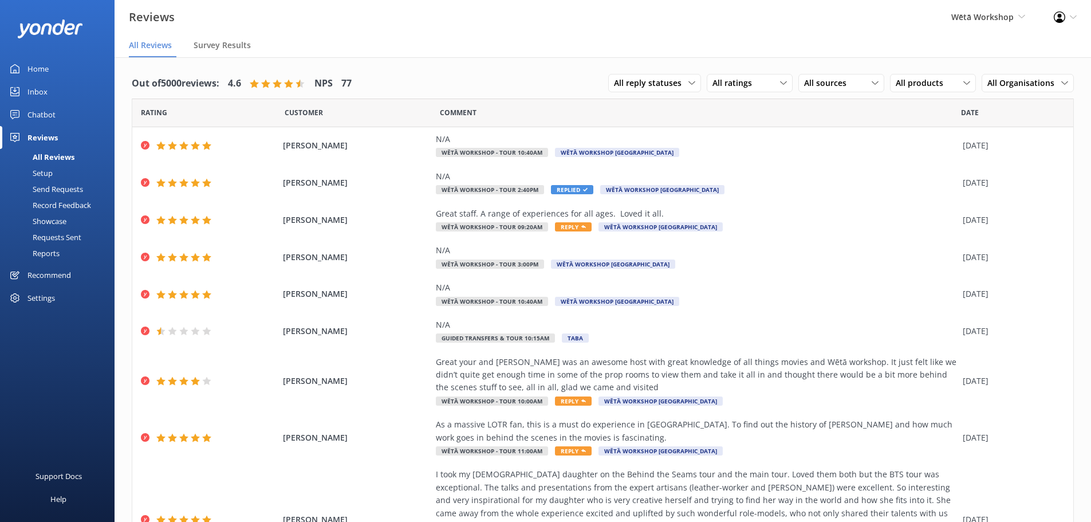
click at [58, 63] on link "Home" at bounding box center [57, 68] width 115 height 23
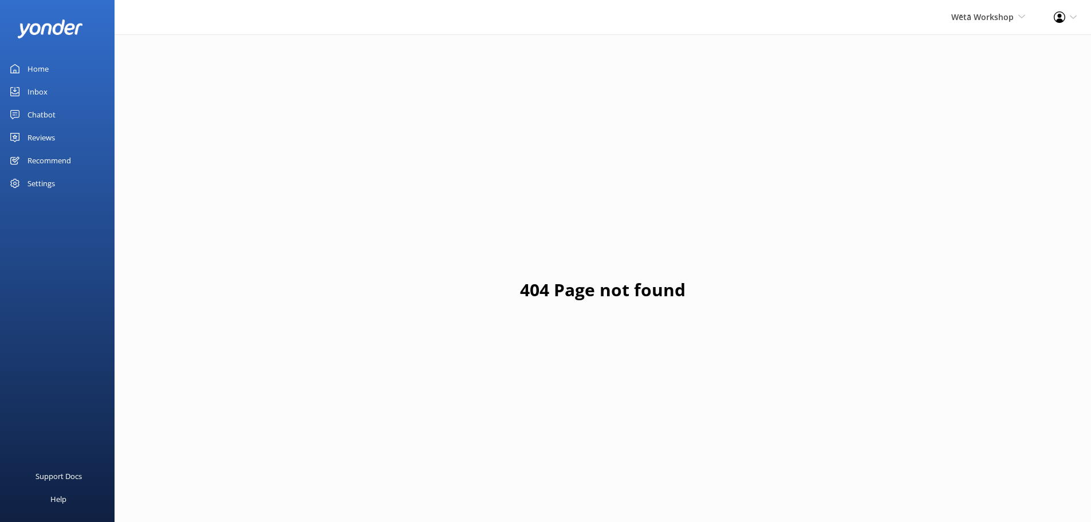
click at [62, 135] on link "Reviews" at bounding box center [57, 137] width 115 height 23
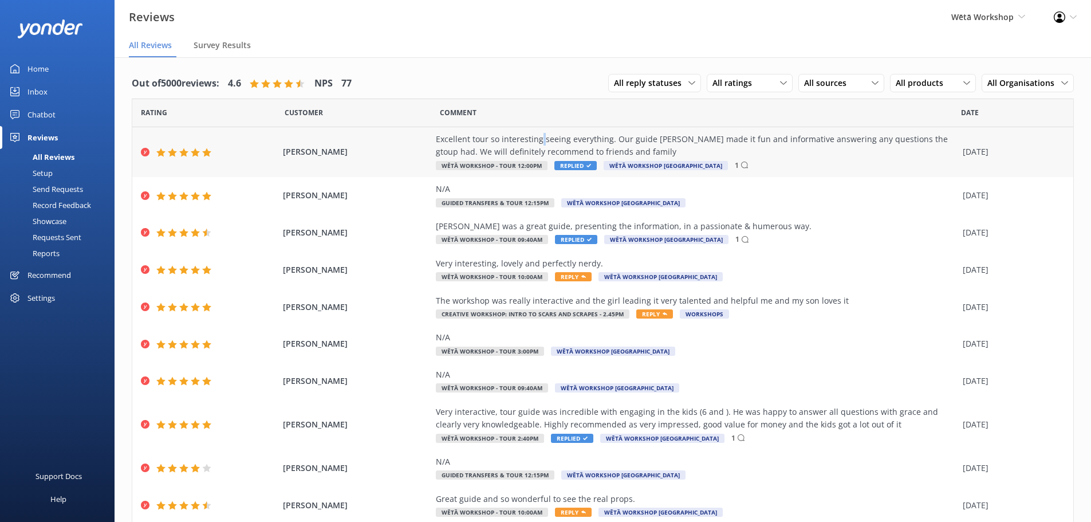
click at [536, 143] on div "Excellent tour so interesting seeing everything. Our guide [PERSON_NAME] made i…" at bounding box center [696, 146] width 521 height 26
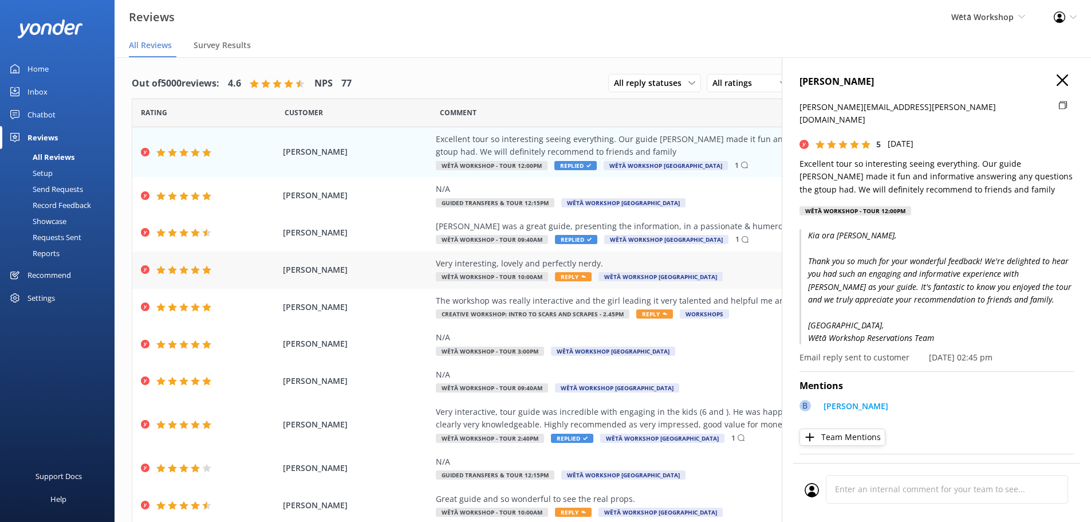
click at [487, 268] on div "Very interesting, lovely and perfectly nerdy." at bounding box center [696, 263] width 521 height 13
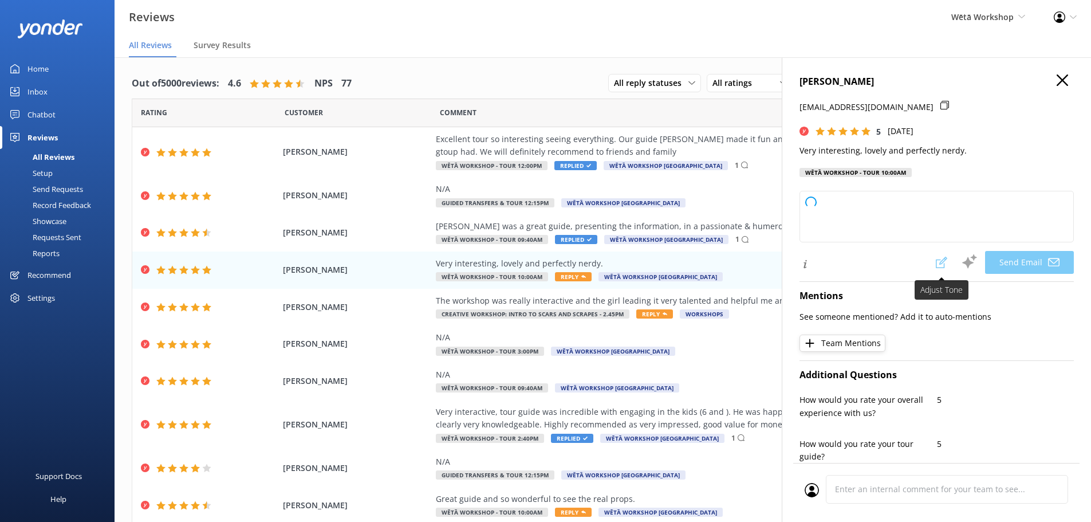
click at [932, 264] on span at bounding box center [941, 262] width 25 height 23
type textarea "Kia ora Scott, Thank you so much for your fantastic review! We're delighted to …"
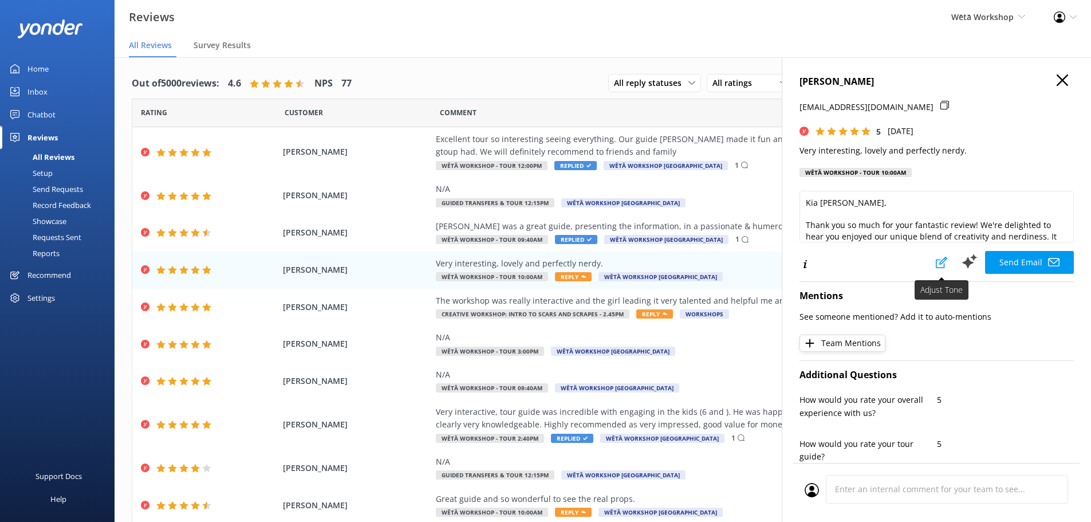
click at [936, 264] on icon at bounding box center [941, 262] width 11 height 11
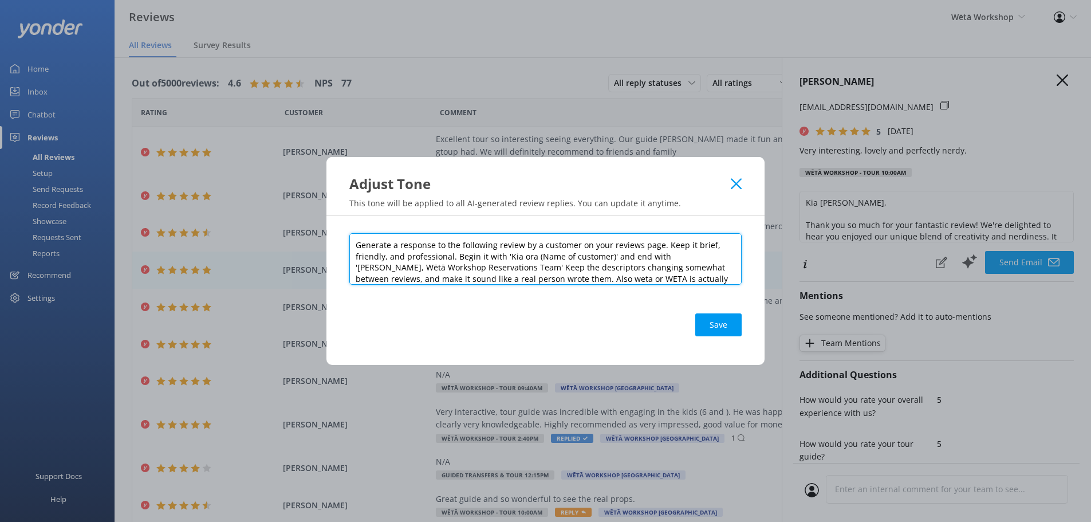
drag, startPoint x: 680, startPoint y: 274, endPoint x: 300, endPoint y: 227, distance: 383.2
click at [300, 227] on div "Adjust Tone This tone will be applied to all AI-generated review replies. You c…" at bounding box center [545, 261] width 1091 height 522
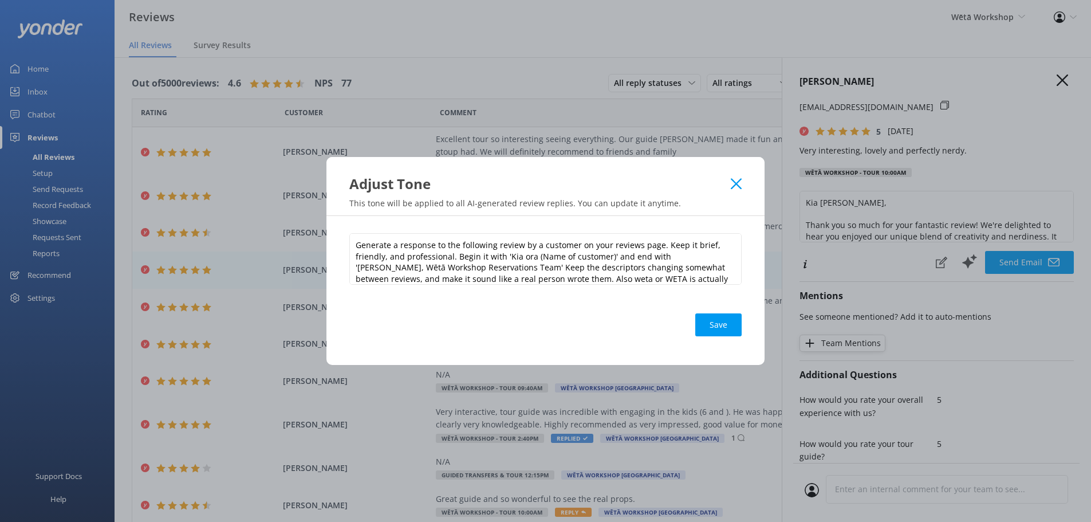
click at [739, 185] on icon at bounding box center [736, 183] width 11 height 11
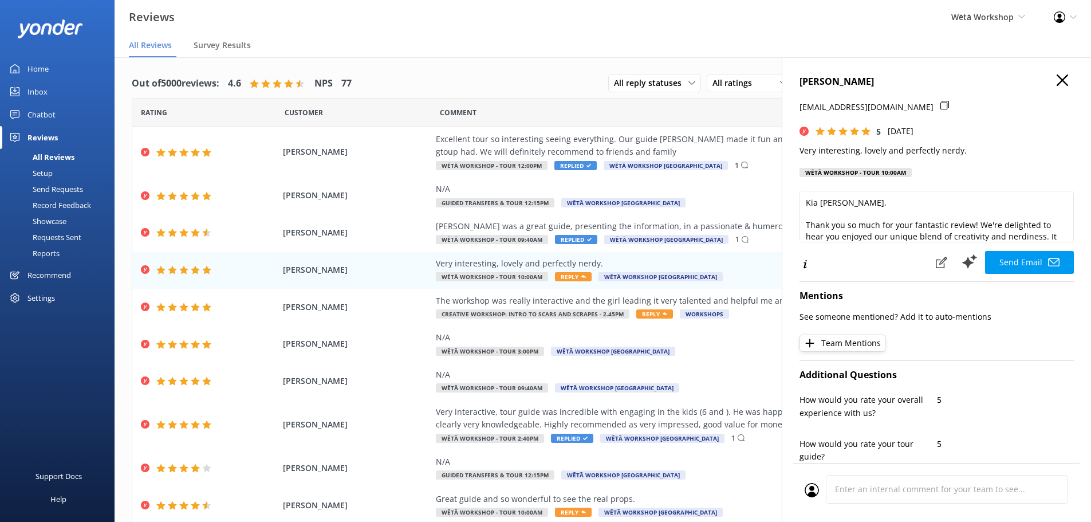
click at [1066, 85] on div "SCOTT WRIGG scottwrigg@gmail.com 5 Fri, 10th Oct 2025 Very interesting, lovely …" at bounding box center [936, 318] width 309 height 522
click at [1057, 78] on icon "button" at bounding box center [1062, 79] width 11 height 11
